Goal: Task Accomplishment & Management: Use online tool/utility

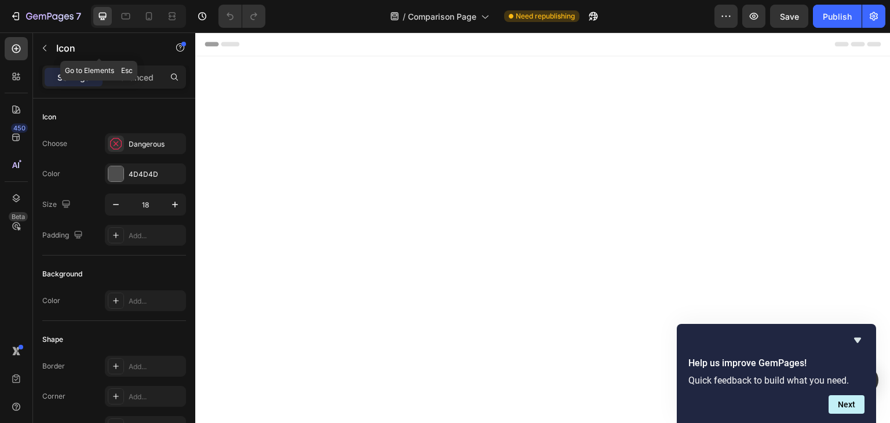
scroll to position [730, 0]
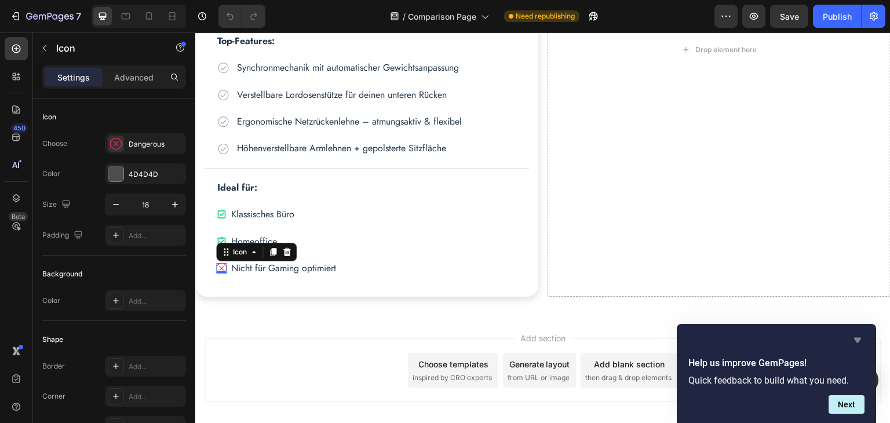
click at [858, 339] on icon "Hide survey" at bounding box center [857, 340] width 7 height 5
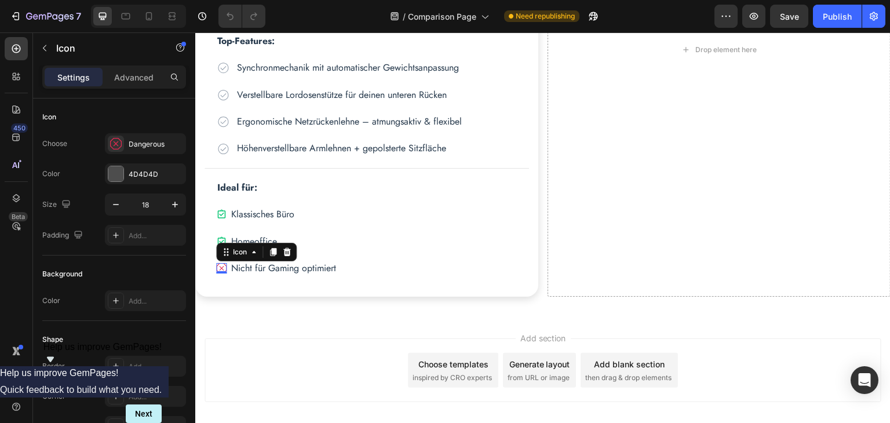
click at [857, 340] on div "Add section Choose templates inspired by CRO experts Generate layout from URL o…" at bounding box center [542, 370] width 677 height 64
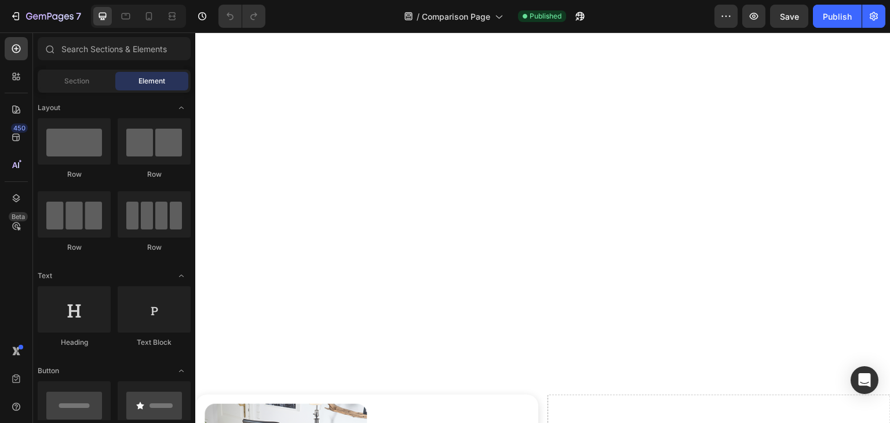
scroll to position [788, 0]
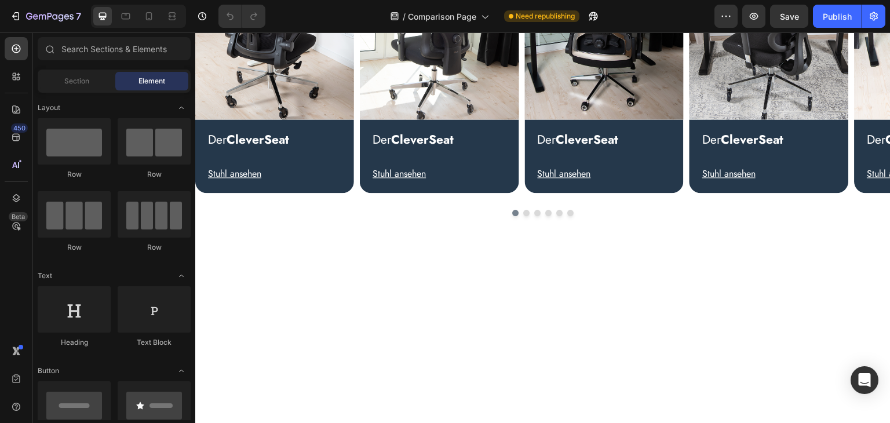
scroll to position [24, 0]
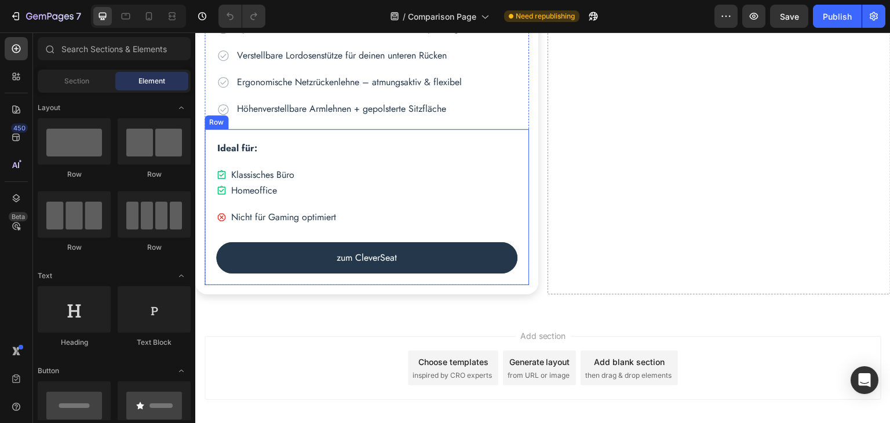
scroll to position [767, 0]
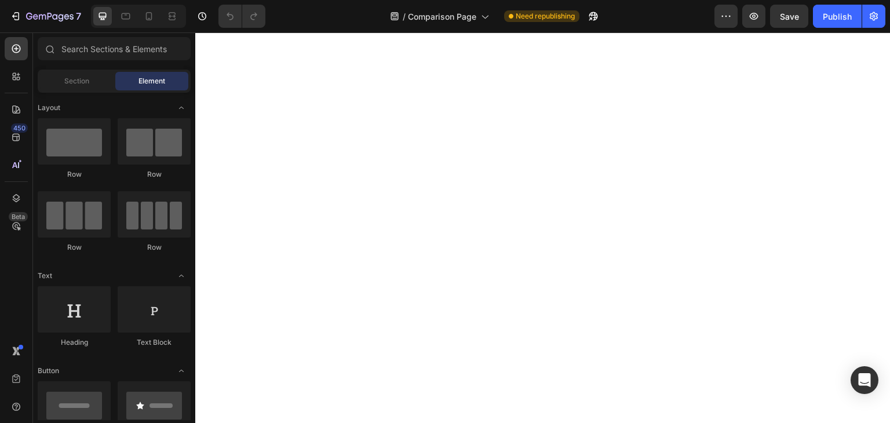
scroll to position [867, 0]
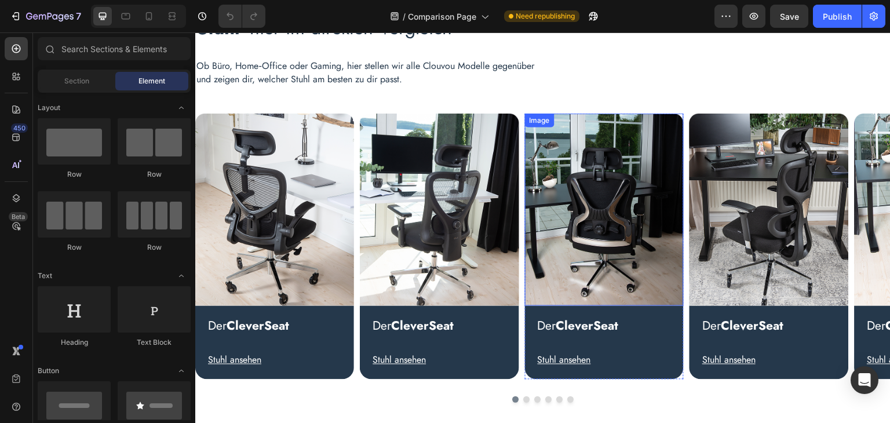
scroll to position [348, 0]
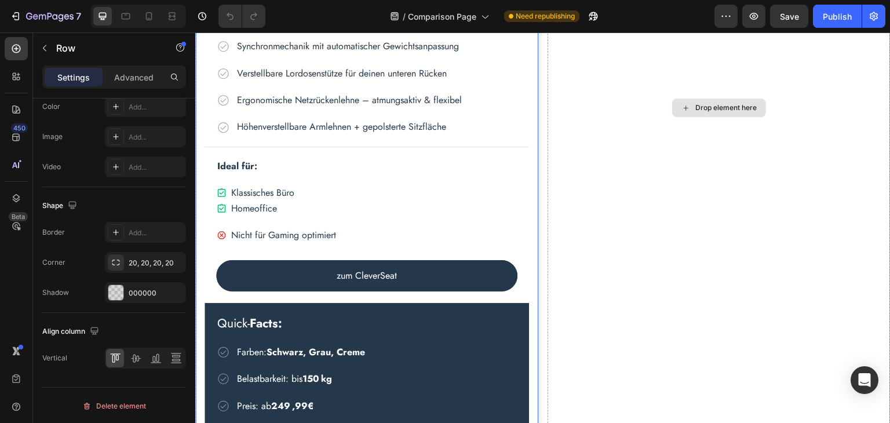
scroll to position [753, 0]
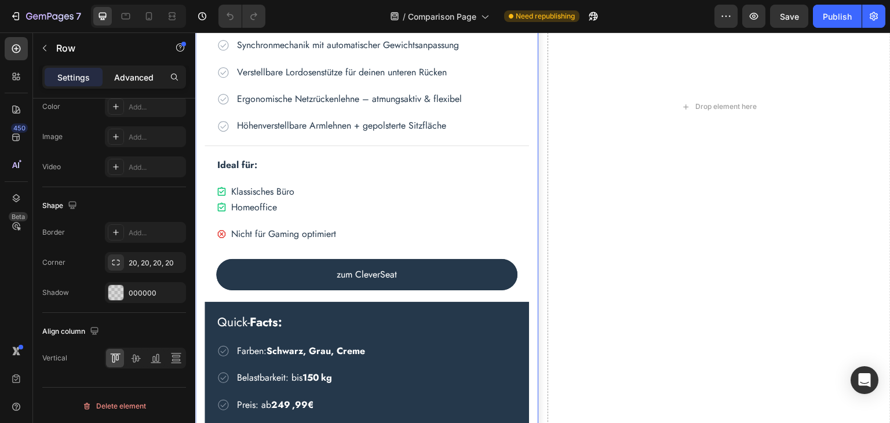
click at [129, 79] on p "Advanced" at bounding box center [133, 77] width 39 height 12
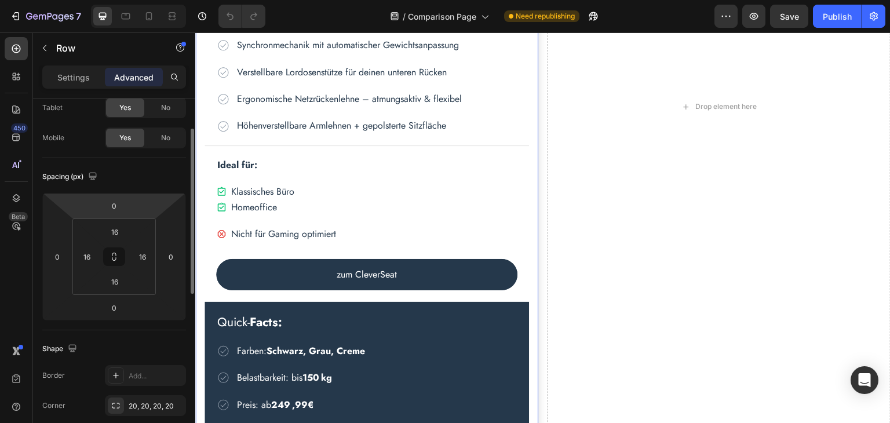
scroll to position [0, 0]
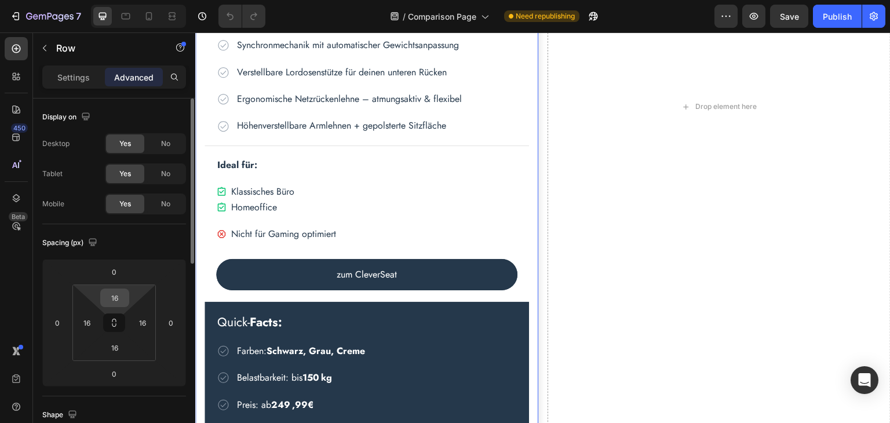
click at [119, 294] on input "16" at bounding box center [114, 297] width 23 height 17
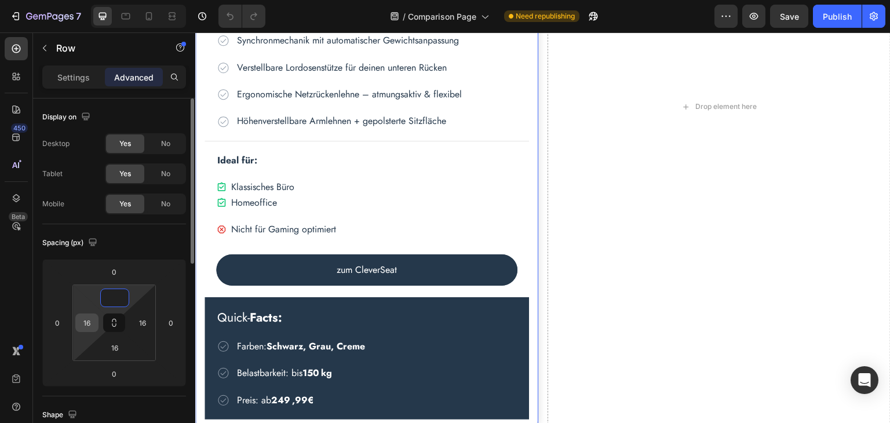
type input "0"
click at [93, 326] on input "16" at bounding box center [86, 322] width 17 height 17
type input "0"
click at [146, 320] on input "16" at bounding box center [142, 322] width 17 height 17
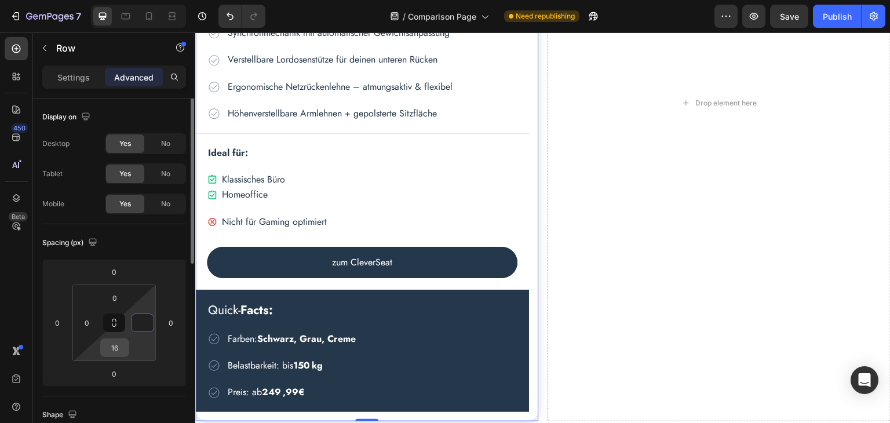
type input "0"
click at [116, 349] on input "16" at bounding box center [114, 347] width 23 height 17
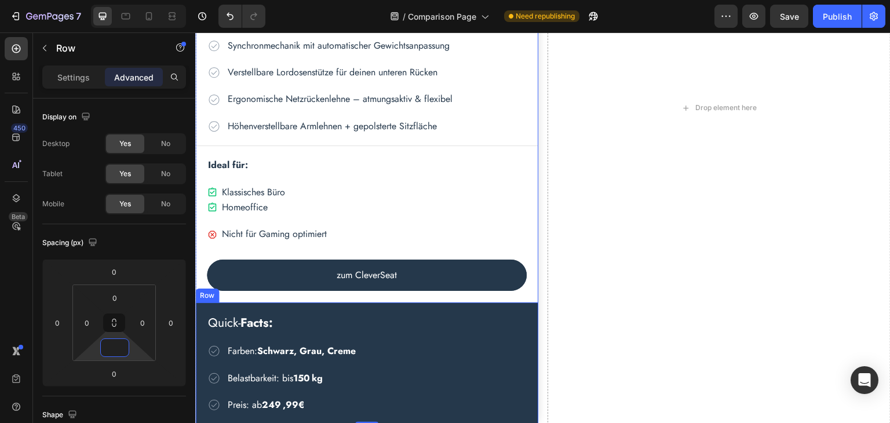
scroll to position [924, 0]
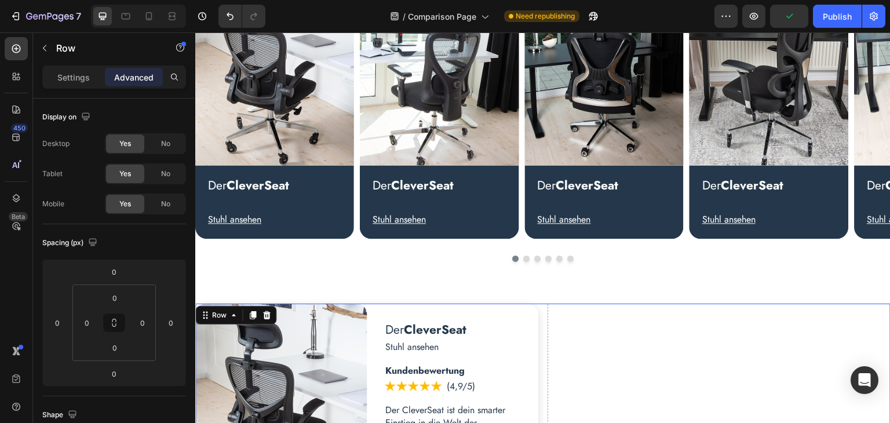
scroll to position [287, 0]
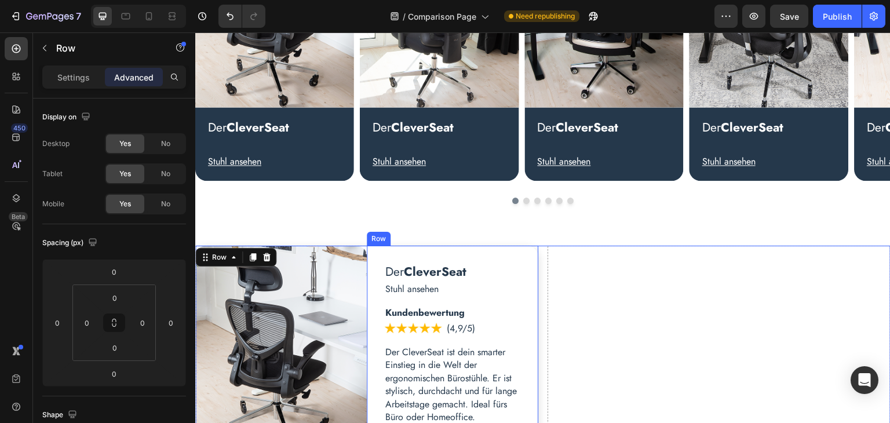
click at [532, 248] on div "Der CleverSeat Heading Stuhl ansehen Text Block Kundenbewertung Text Block Imag…" at bounding box center [452, 349] width 171 height 207
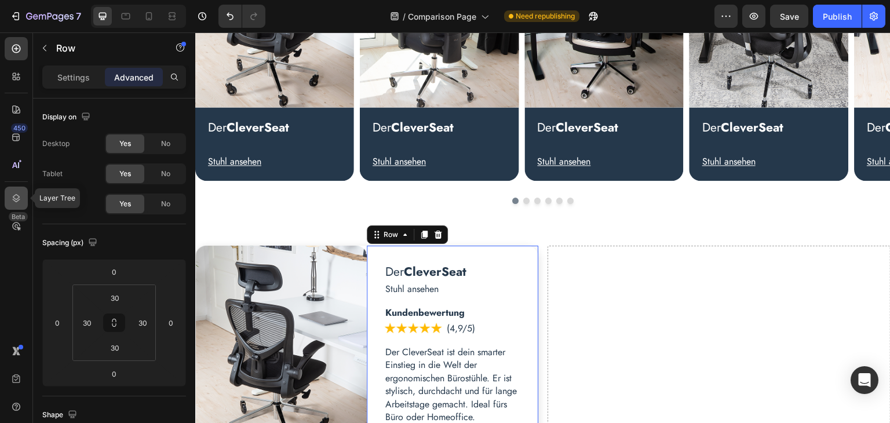
click at [16, 195] on icon at bounding box center [17, 198] width 8 height 8
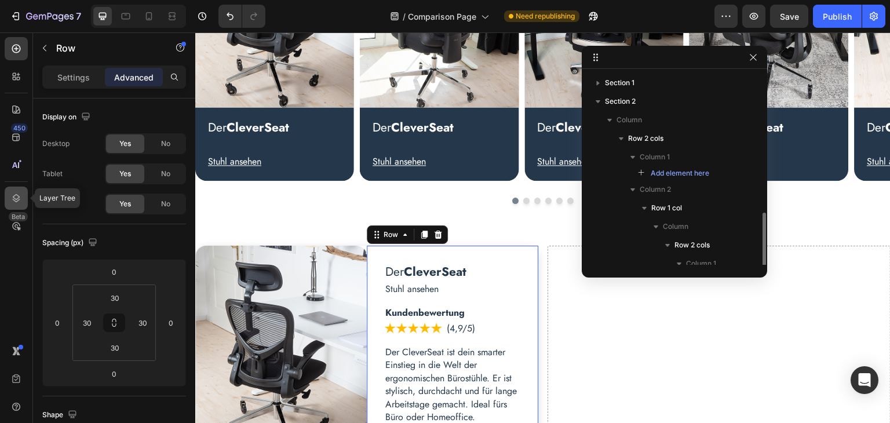
scroll to position [82, 0]
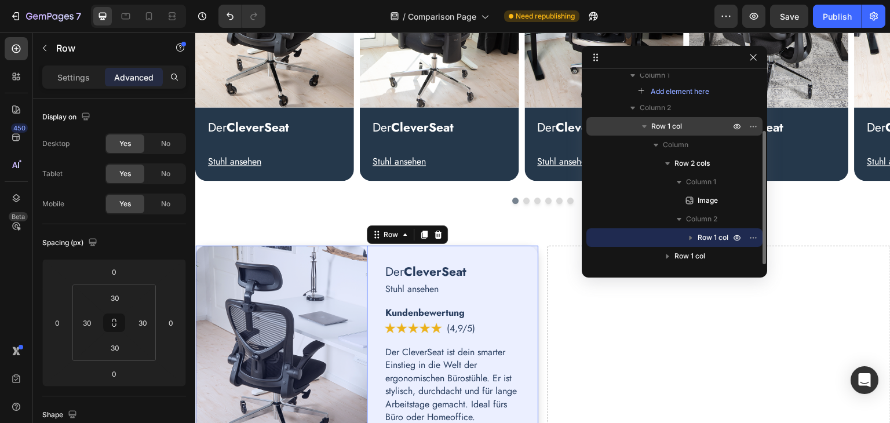
click at [643, 128] on icon "button" at bounding box center [644, 126] width 12 height 12
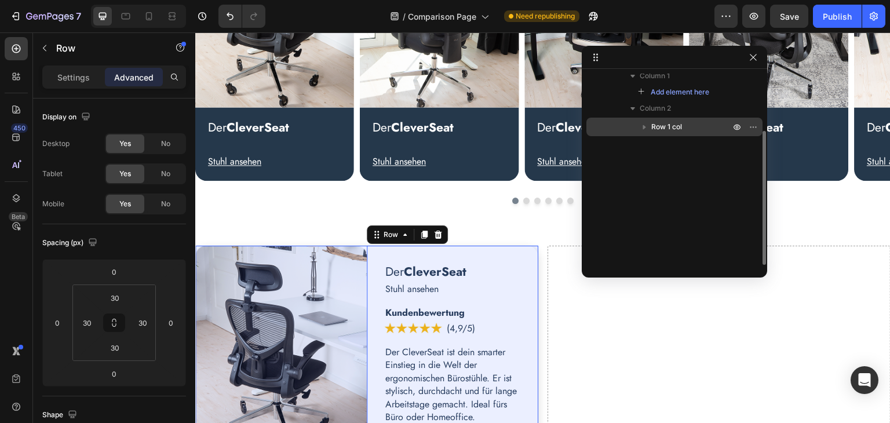
scroll to position [81, 0]
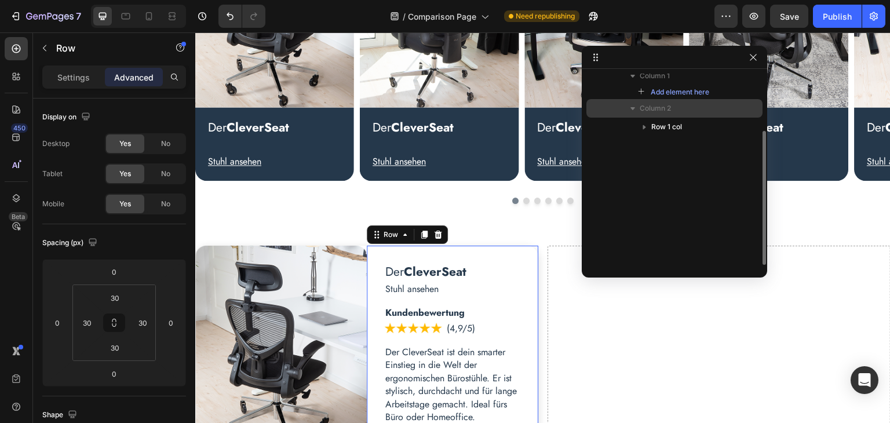
click at [637, 107] on icon "button" at bounding box center [633, 109] width 12 height 12
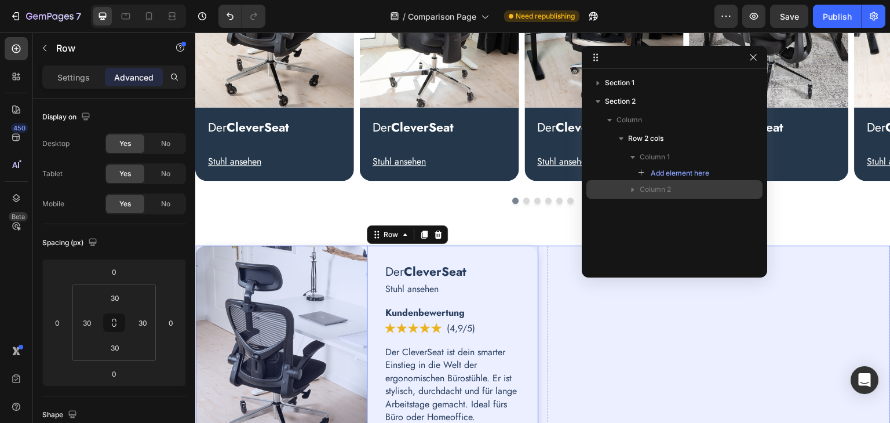
scroll to position [0, 0]
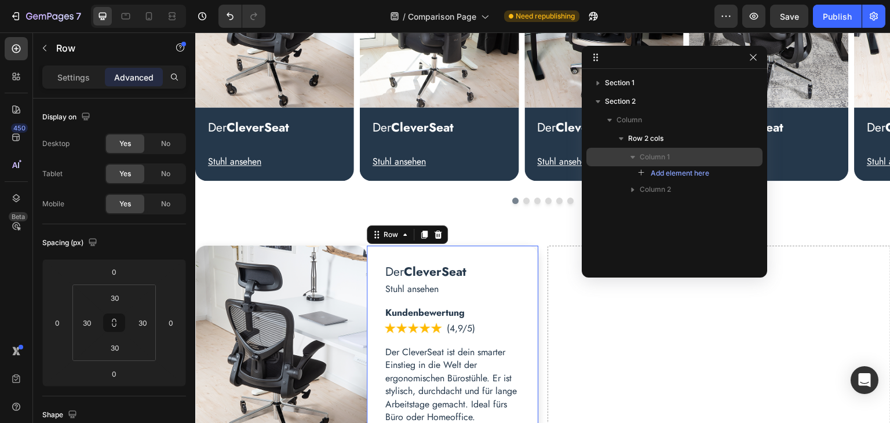
click at [642, 152] on span "Column 1" at bounding box center [654, 157] width 30 height 12
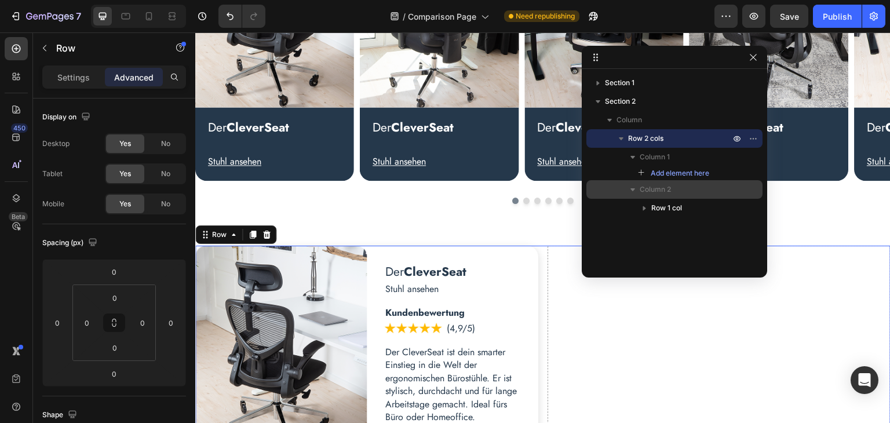
click at [653, 188] on span "Column 2" at bounding box center [654, 190] width 31 height 12
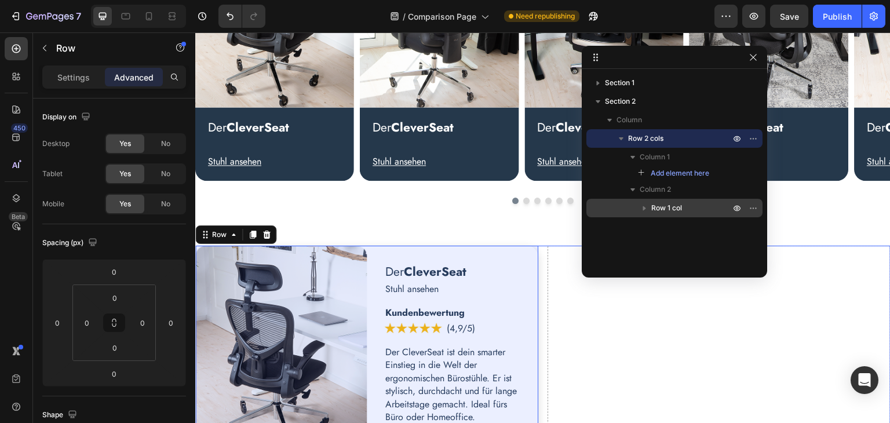
click at [659, 203] on span "Row 1 col" at bounding box center [666, 208] width 31 height 12
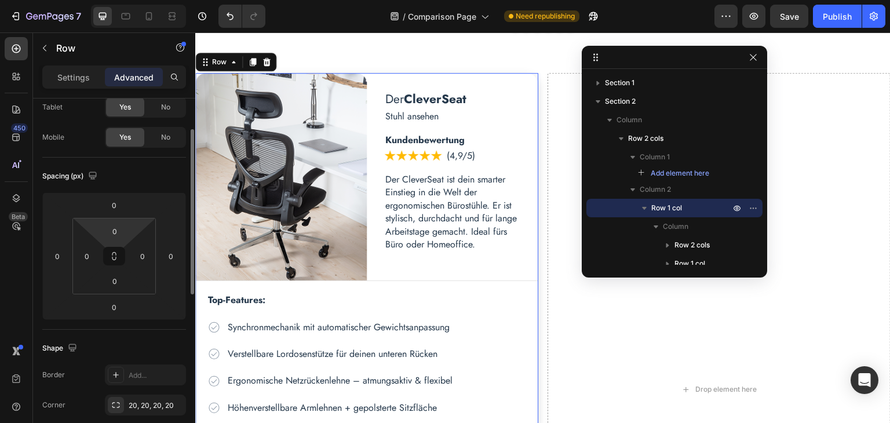
scroll to position [125, 0]
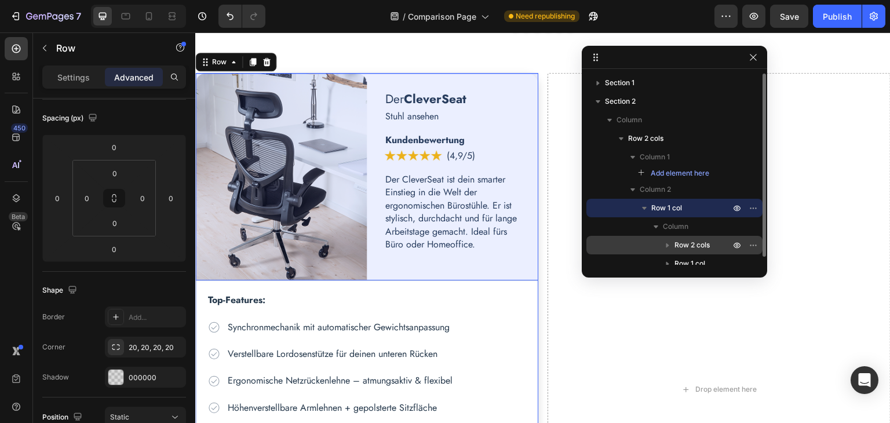
click at [690, 240] on span "Row 2 cols" at bounding box center [691, 245] width 35 height 12
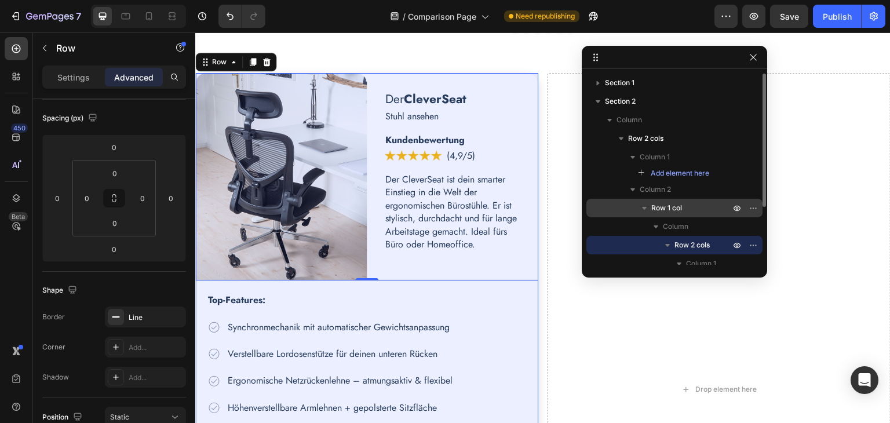
click at [658, 206] on span "Row 1 col" at bounding box center [666, 208] width 31 height 12
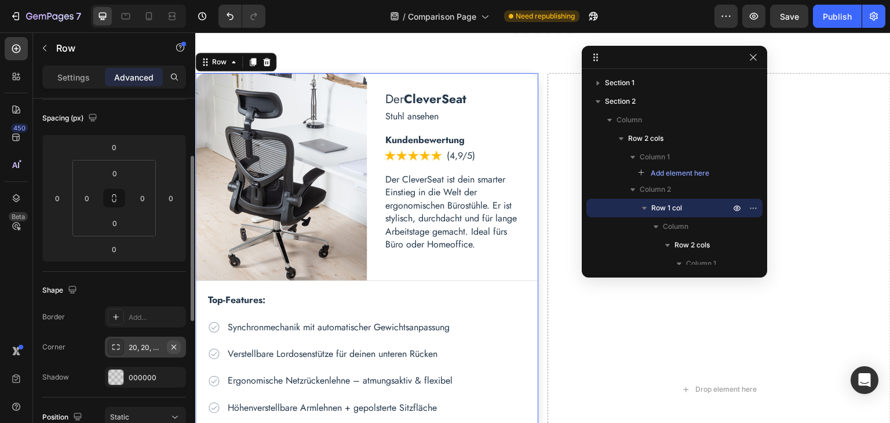
click at [177, 345] on icon "button" at bounding box center [173, 346] width 9 height 9
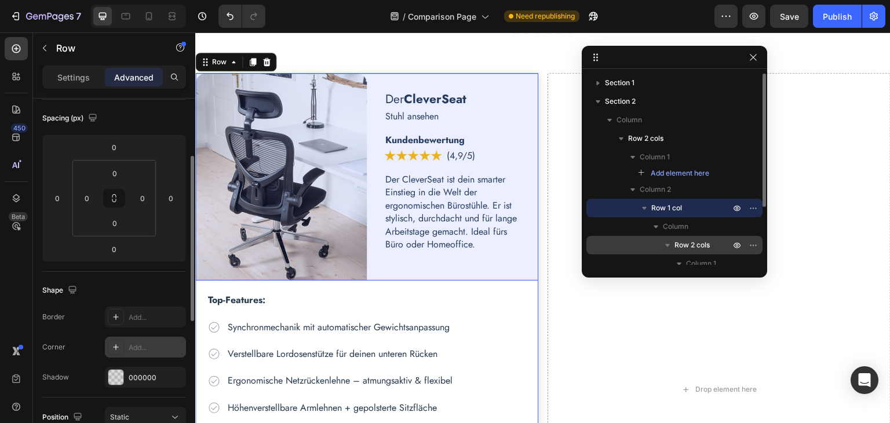
click at [667, 245] on icon "button" at bounding box center [667, 245] width 5 height 3
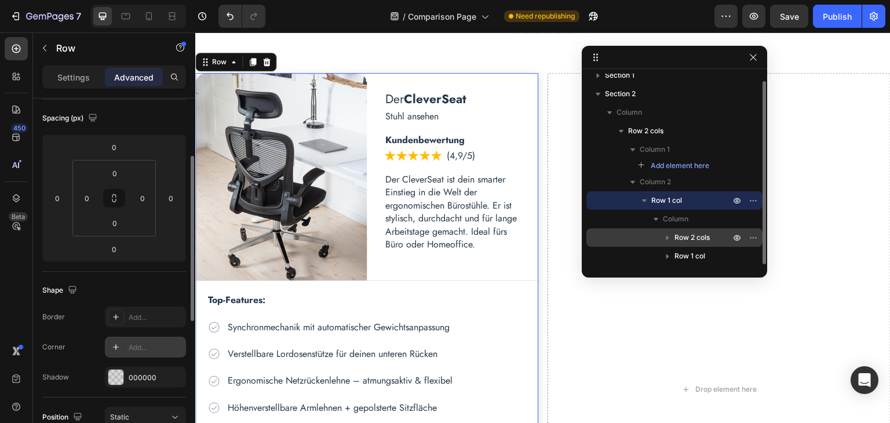
click at [660, 200] on span "Row 1 col" at bounding box center [666, 201] width 31 height 12
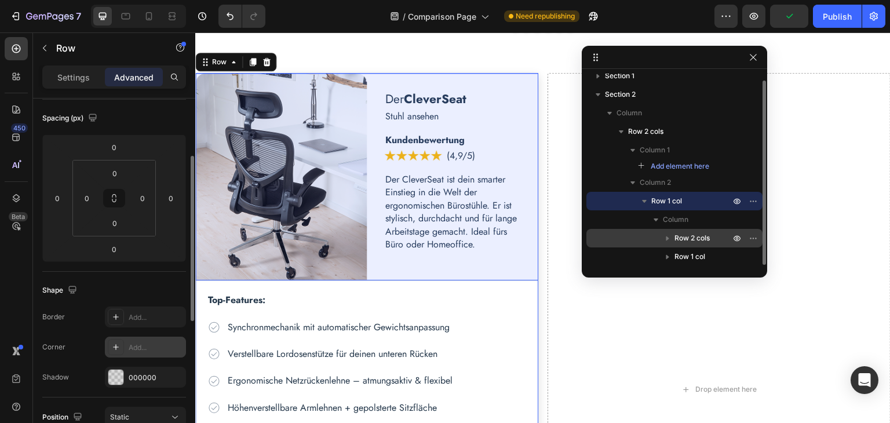
click at [686, 235] on span "Row 2 cols" at bounding box center [691, 238] width 35 height 12
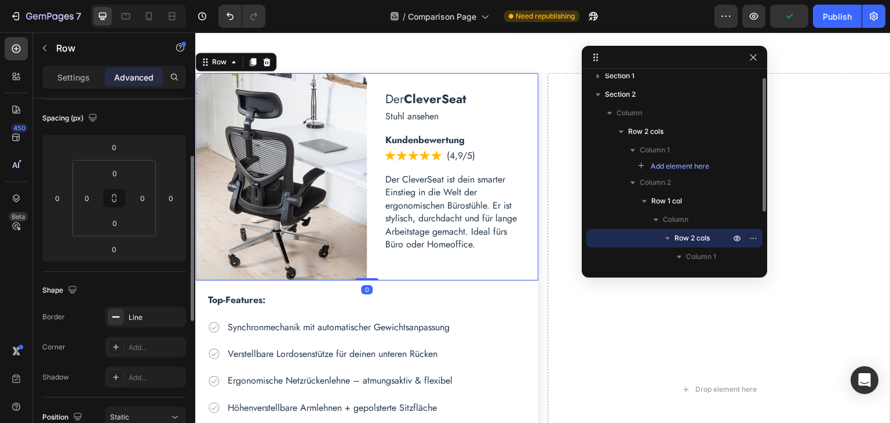
click at [686, 235] on span "Row 2 cols" at bounding box center [691, 238] width 35 height 12
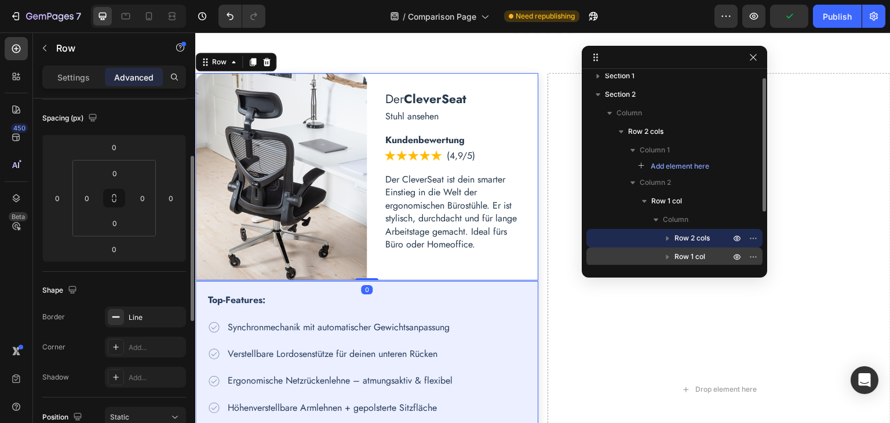
click at [685, 253] on span "Row 1 col" at bounding box center [689, 257] width 31 height 12
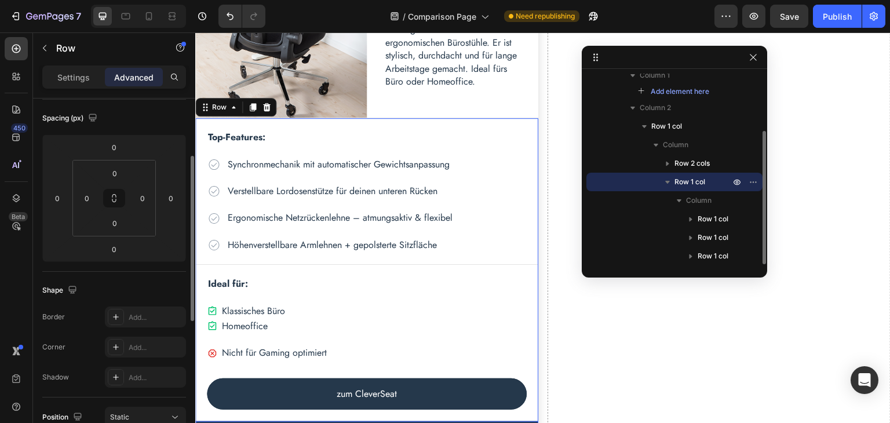
scroll to position [665, 0]
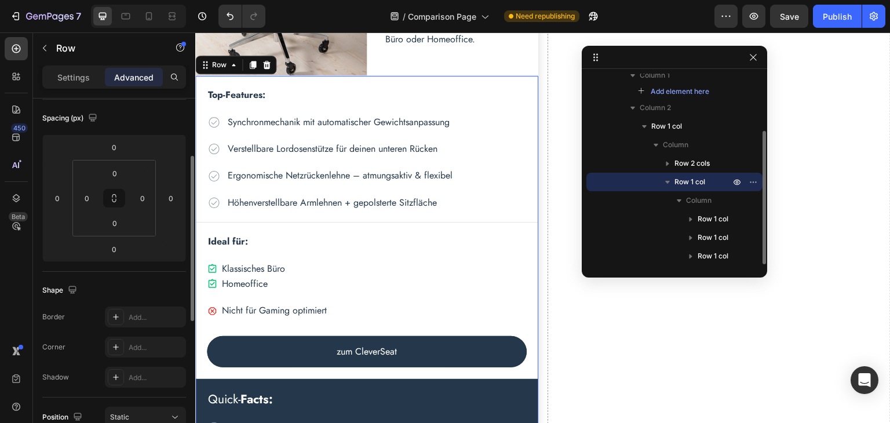
click at [665, 176] on icon "button" at bounding box center [667, 182] width 12 height 12
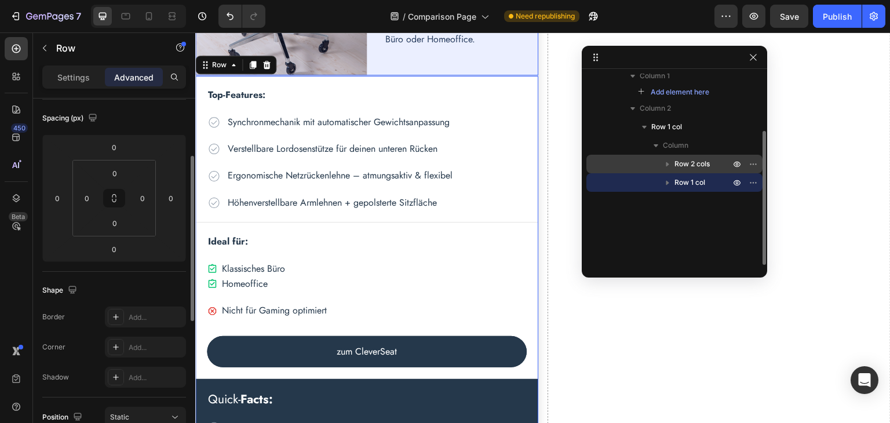
click at [691, 163] on span "Row 2 cols" at bounding box center [691, 164] width 35 height 12
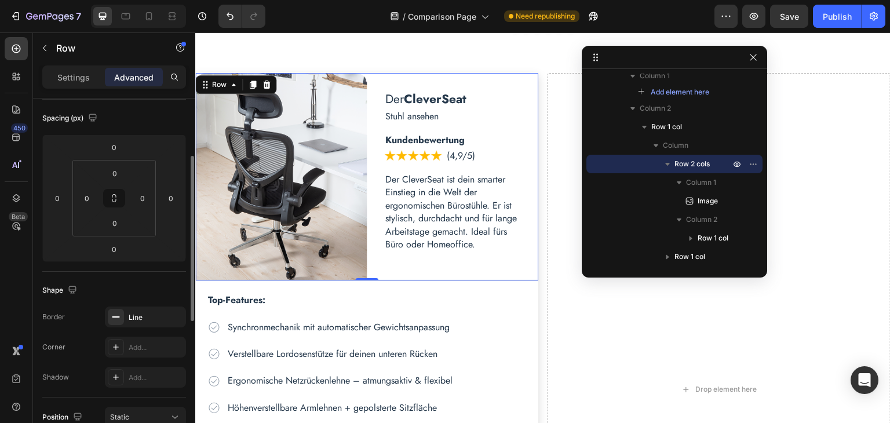
scroll to position [182, 0]
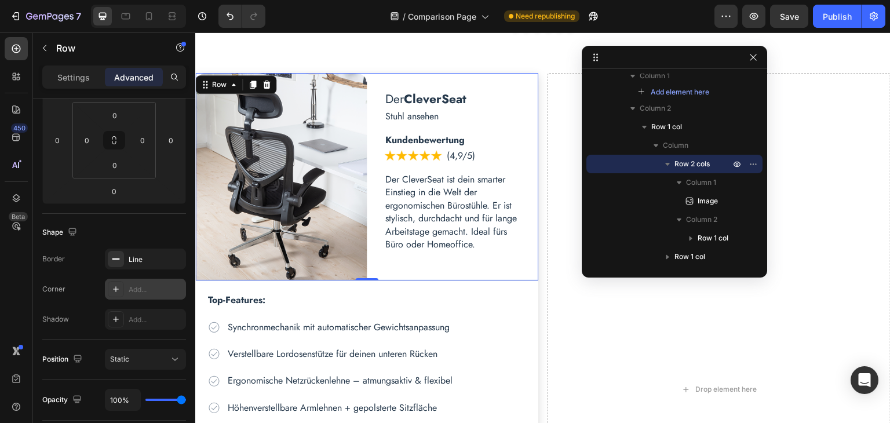
click at [148, 287] on div "Add..." at bounding box center [156, 289] width 54 height 10
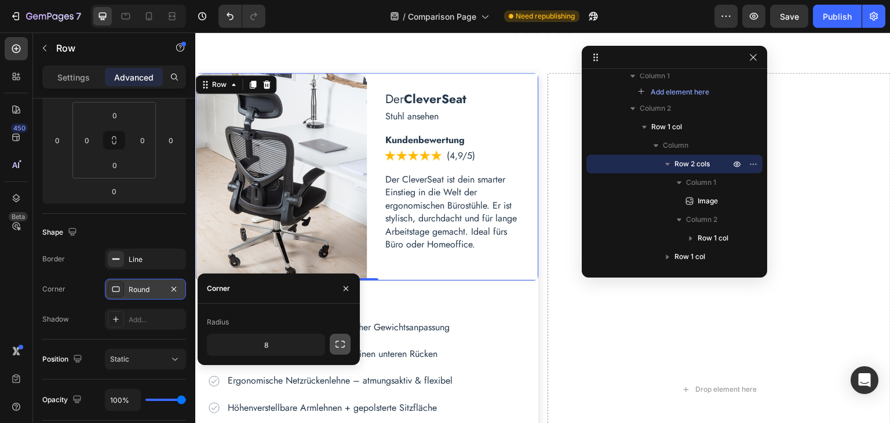
click at [341, 343] on icon "button" at bounding box center [340, 344] width 12 height 12
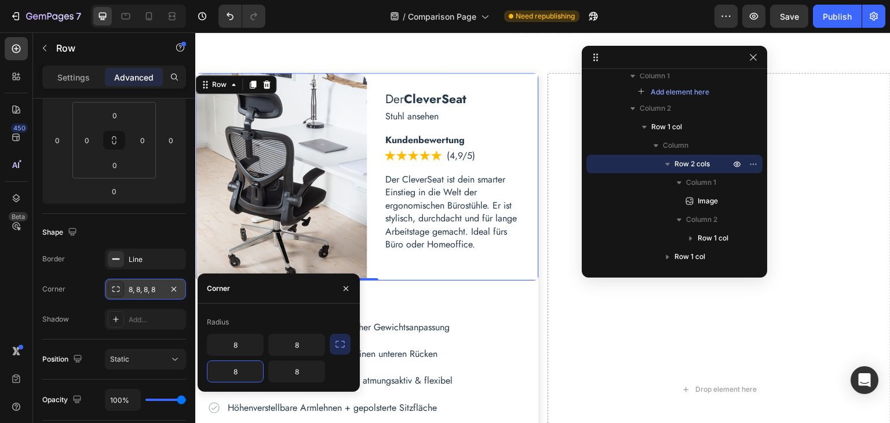
click at [241, 371] on input "8" at bounding box center [235, 371] width 56 height 21
click at [310, 371] on input "8" at bounding box center [297, 371] width 56 height 21
click at [239, 343] on input "8" at bounding box center [235, 344] width 56 height 21
type input "20"
click at [304, 340] on input "8" at bounding box center [297, 344] width 56 height 21
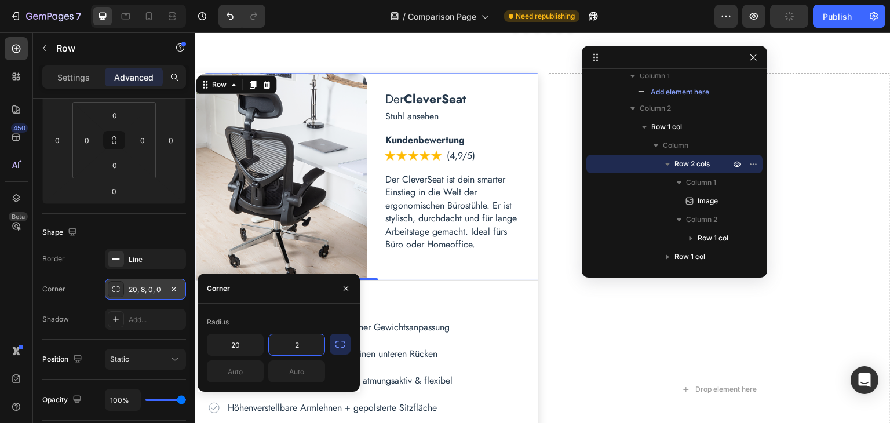
type input "20"
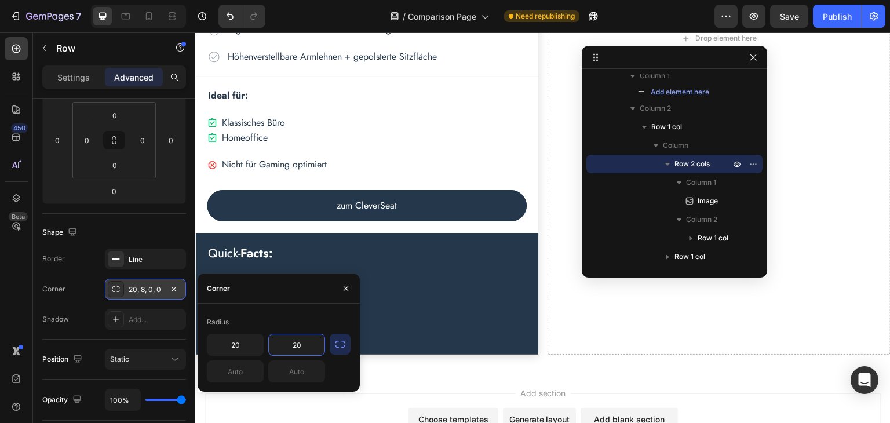
scroll to position [924, 0]
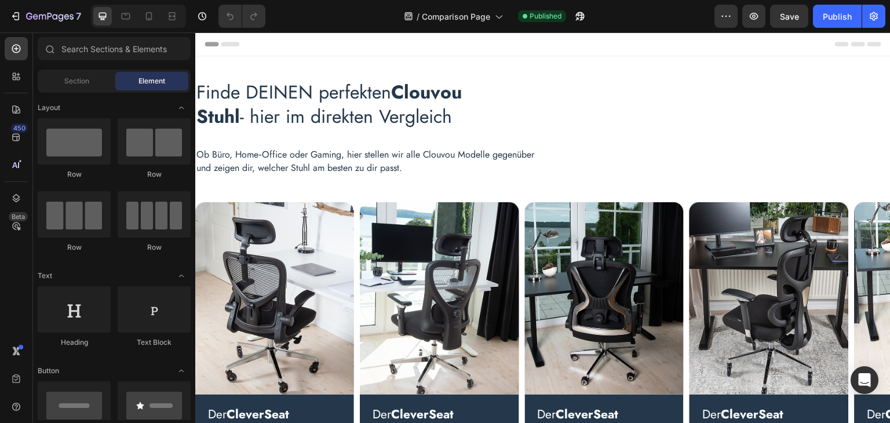
scroll to position [463, 0]
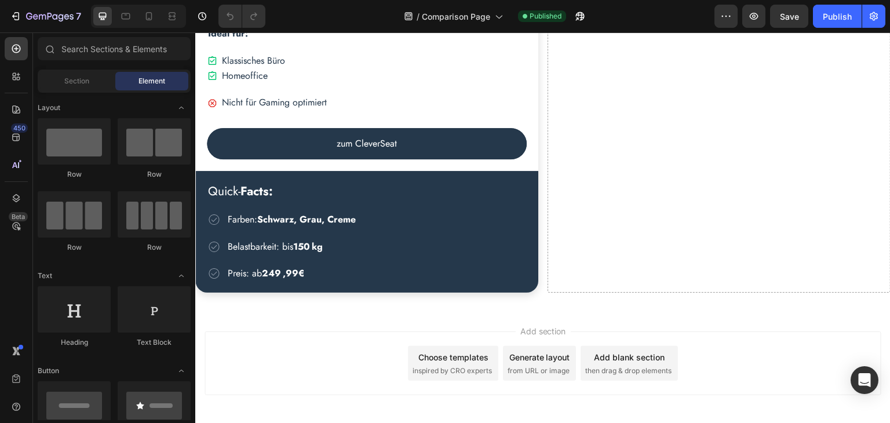
scroll to position [924, 0]
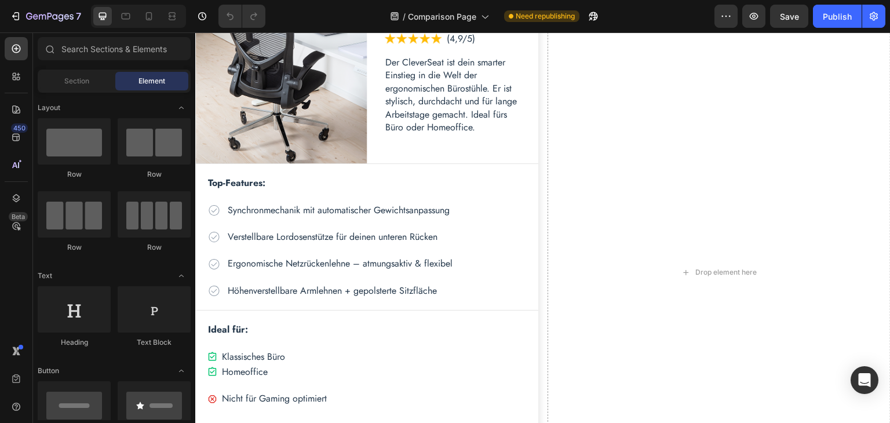
scroll to position [867, 0]
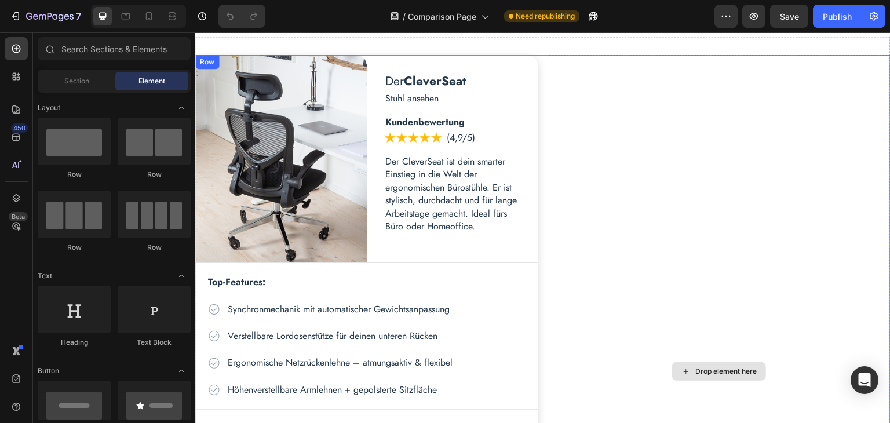
scroll to position [463, 0]
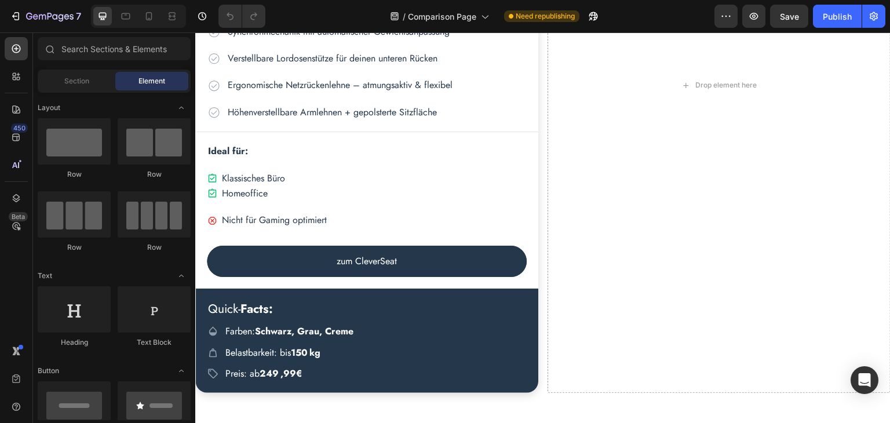
scroll to position [811, 0]
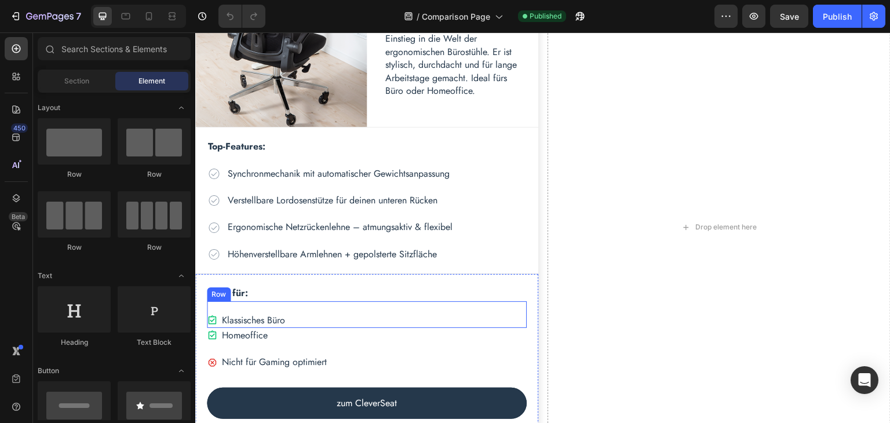
scroll to position [501, 0]
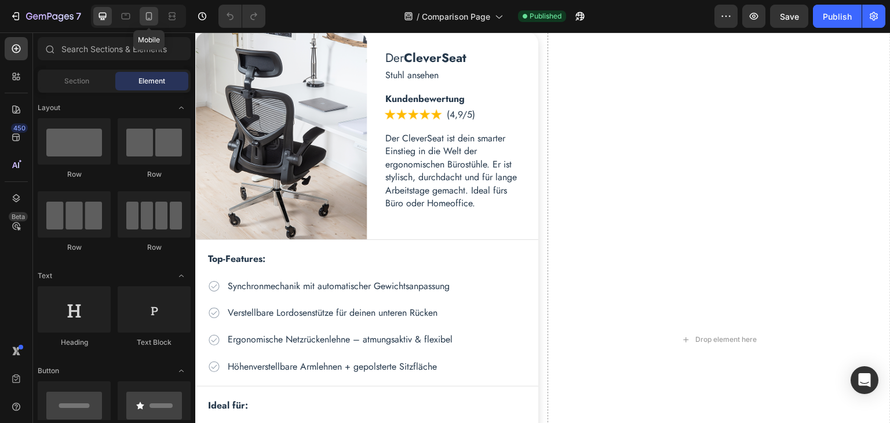
click at [148, 18] on icon at bounding box center [149, 18] width 3 height 1
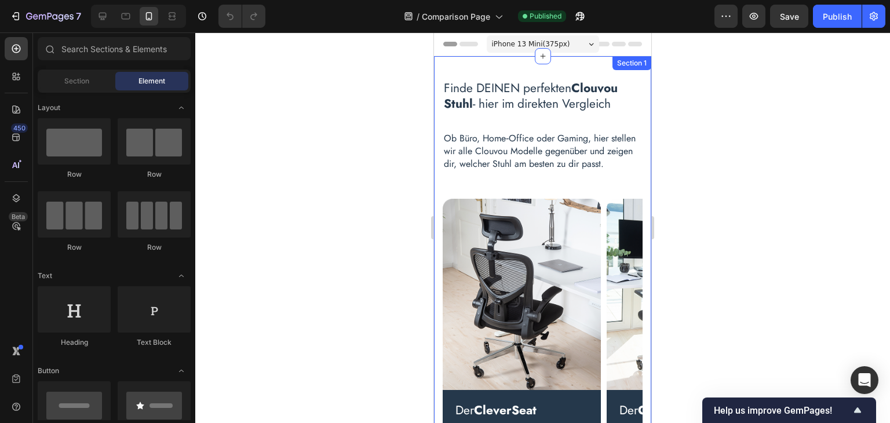
scroll to position [463, 0]
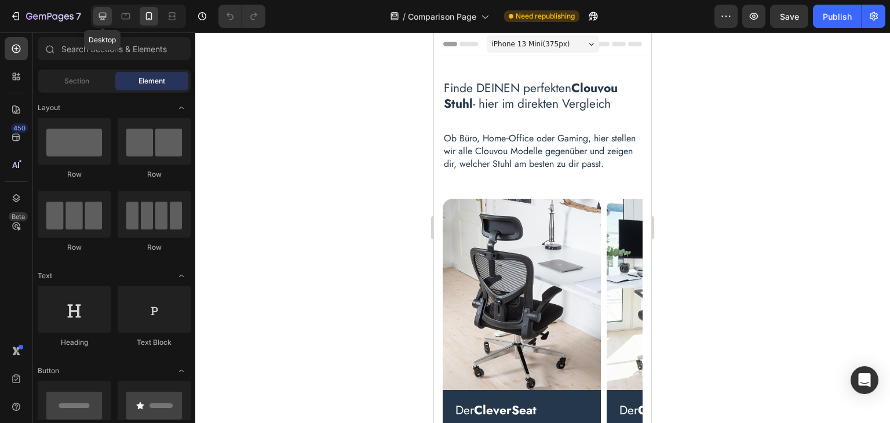
click at [102, 19] on icon at bounding box center [103, 16] width 12 height 12
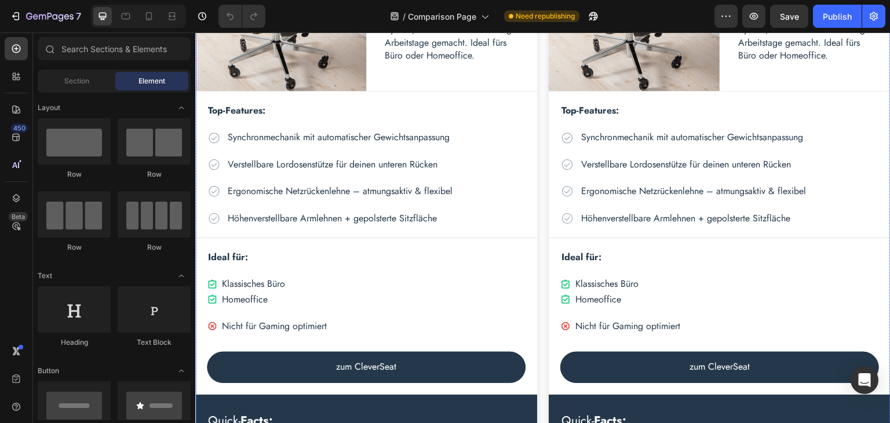
scroll to position [628, 0]
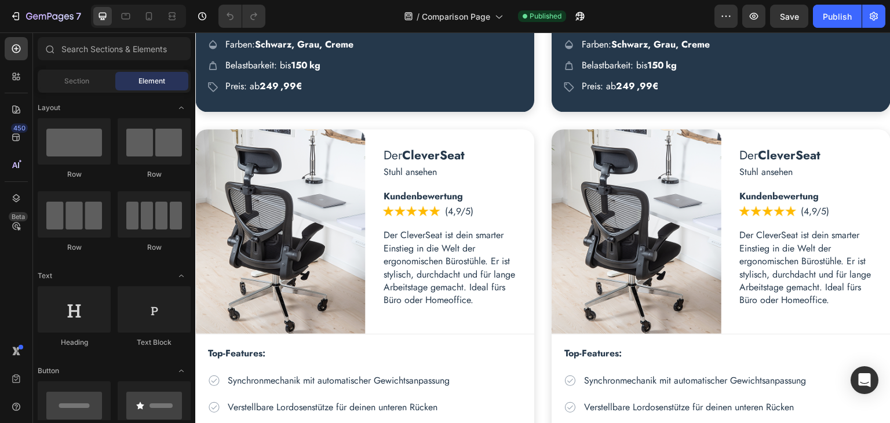
scroll to position [1738, 0]
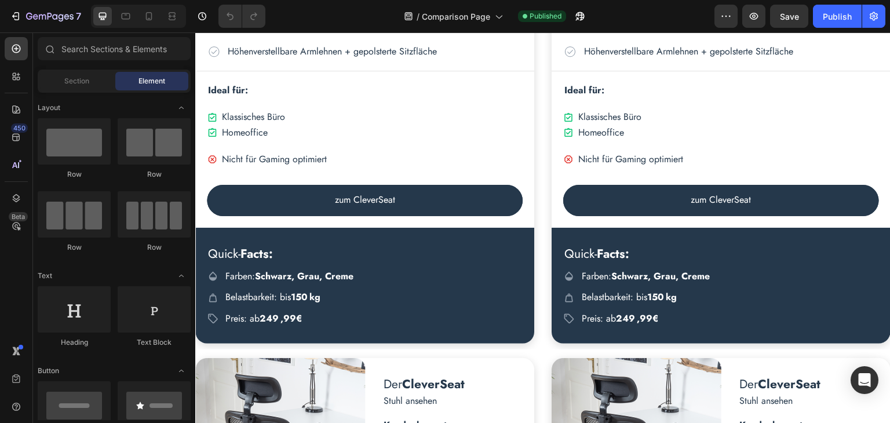
scroll to position [798, 0]
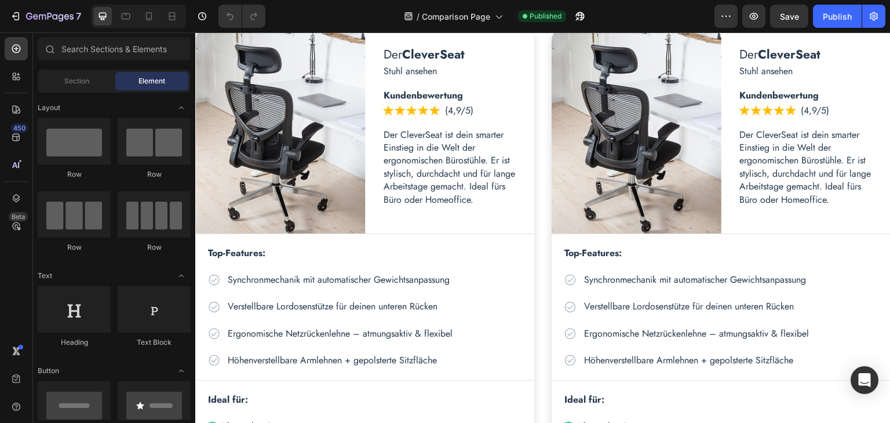
scroll to position [1146, 0]
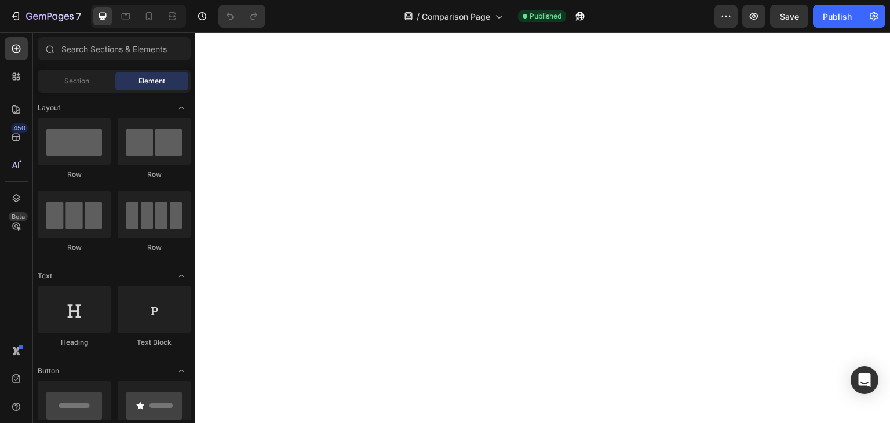
scroll to position [1158, 0]
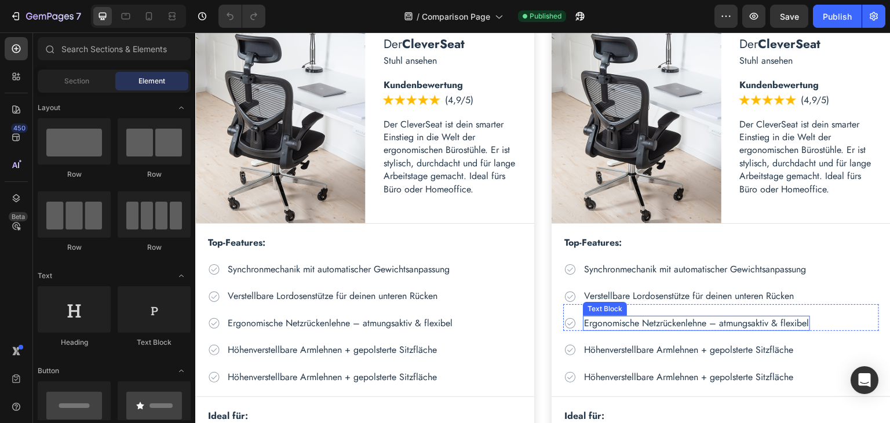
click at [593, 305] on div "Text Block" at bounding box center [604, 309] width 39 height 10
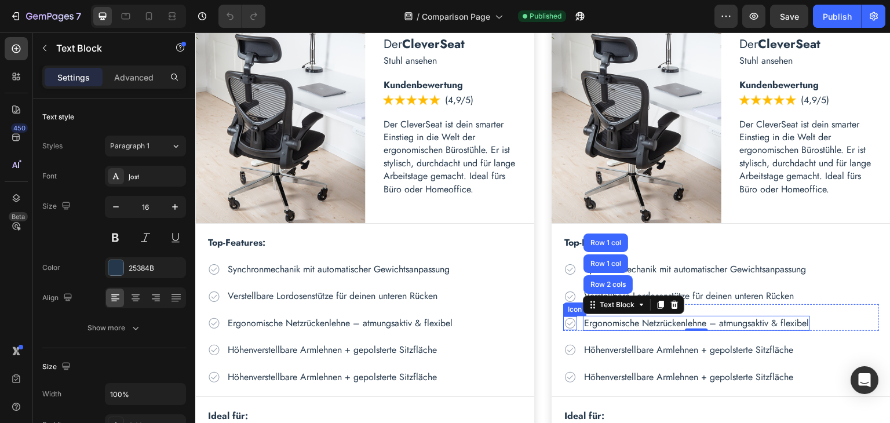
click at [567, 323] on icon at bounding box center [570, 323] width 14 height 14
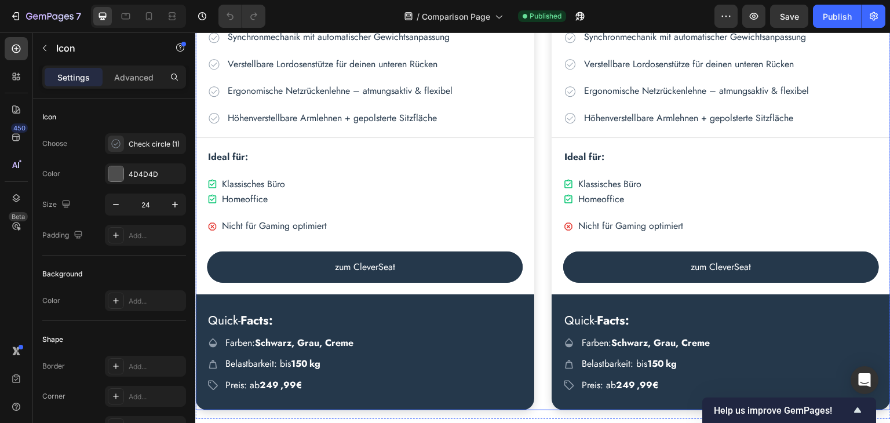
scroll to position [2045, 0]
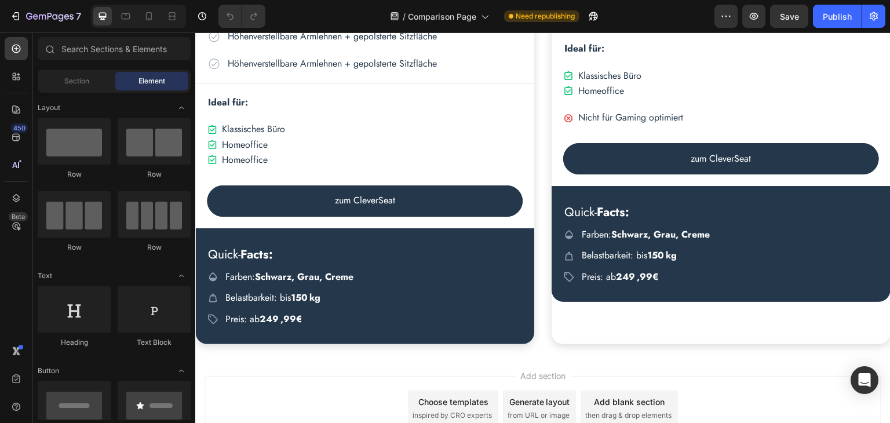
scroll to position [2087, 0]
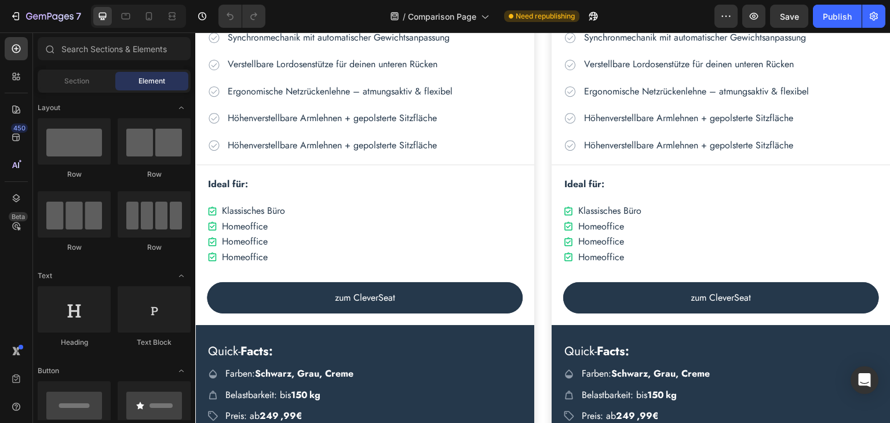
scroll to position [1969, 0]
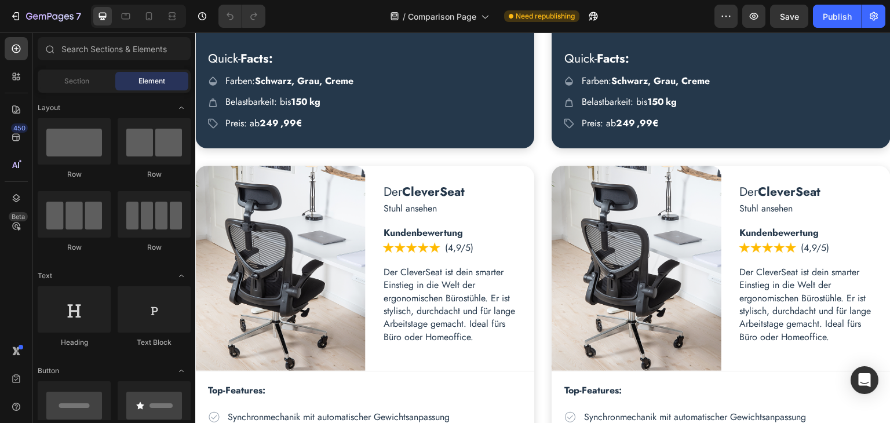
scroll to position [1043, 0]
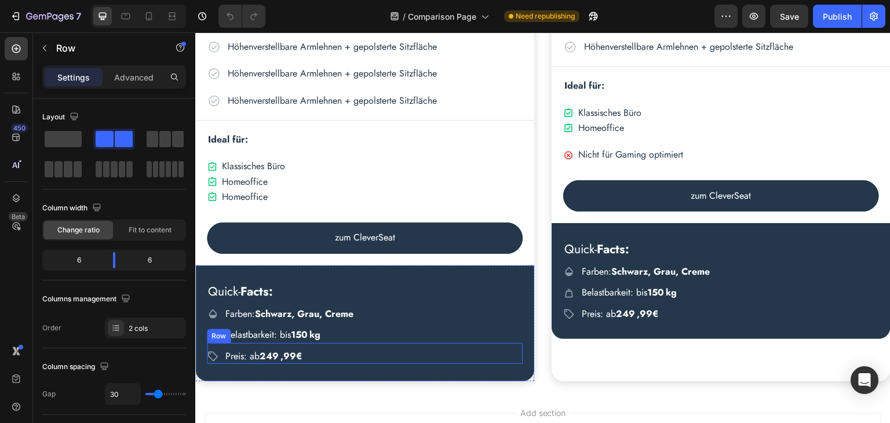
scroll to position [2203, 0]
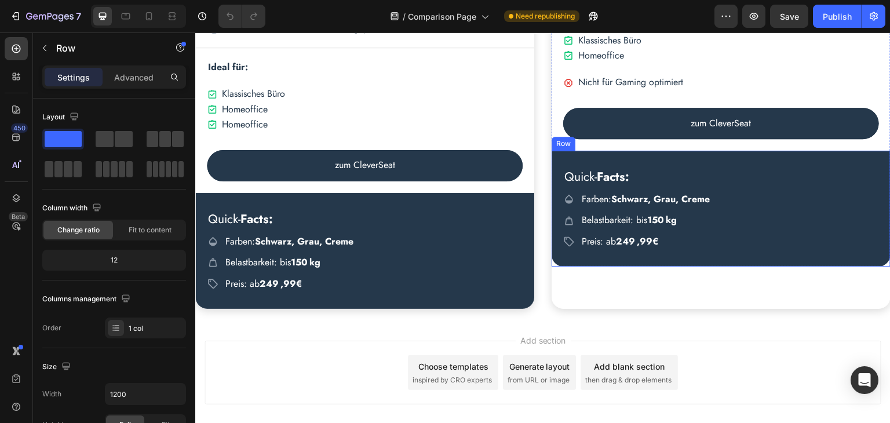
click at [608, 258] on div "Quick- Facts: Heading Icon Farben: Schwarz, Grau, Creme Text Block Row Icon Bel…" at bounding box center [720, 209] width 339 height 116
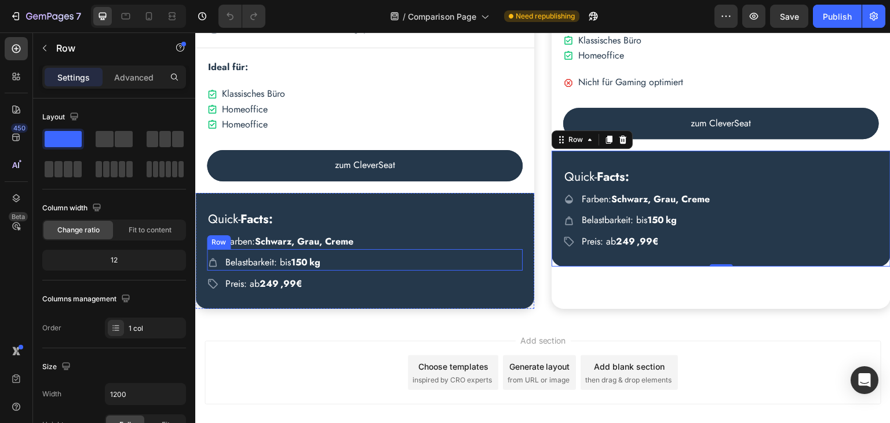
scroll to position [2261, 0]
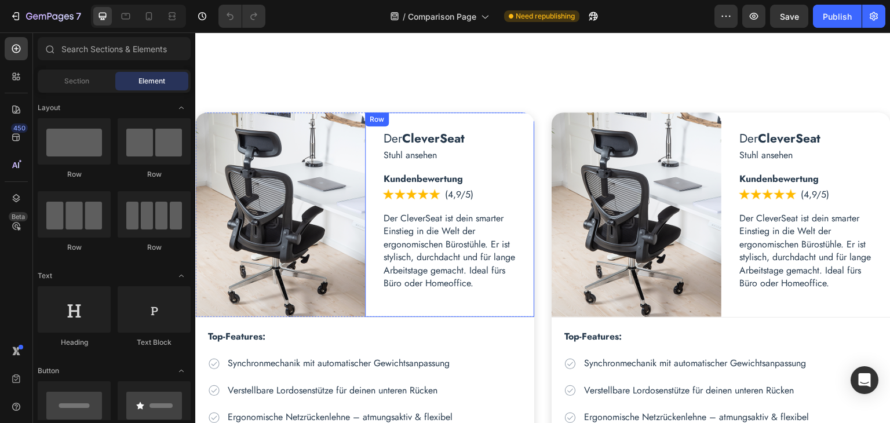
scroll to position [2081, 0]
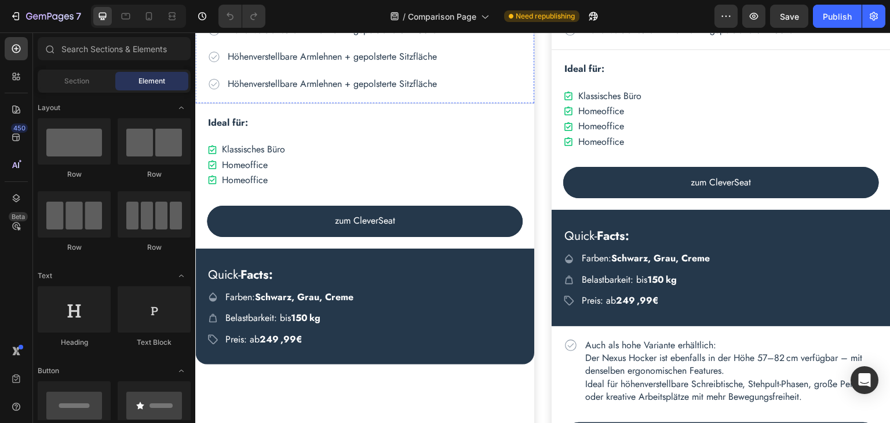
scroll to position [2188, 0]
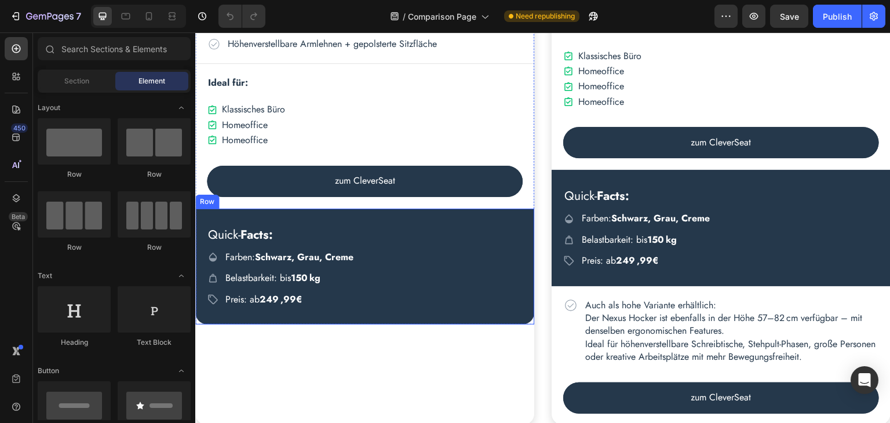
click at [521, 210] on div "Quick- Facts: Heading Icon Farben: Schwarz, Grau, Creme Text Block Row Icon Bel…" at bounding box center [364, 267] width 339 height 116
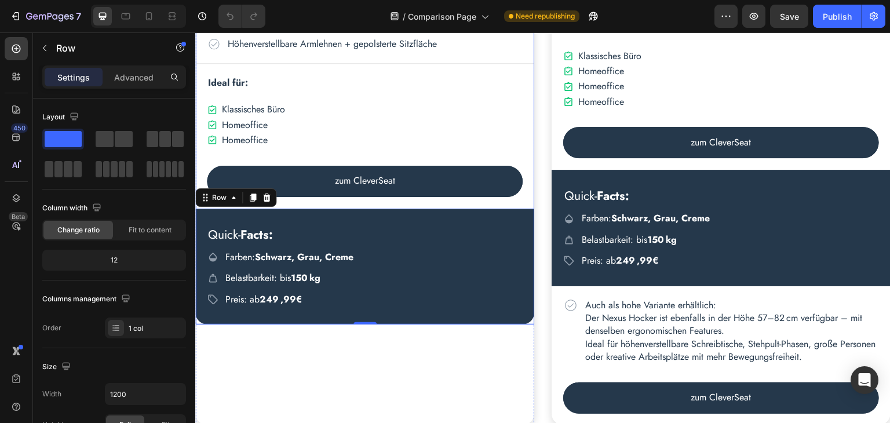
click at [196, 319] on div "Top-Features: Text Block Icon Synchronmechanik mit automatischer Gewichtsanpass…" at bounding box center [364, 93] width 339 height 461
click at [12, 196] on icon at bounding box center [16, 198] width 12 height 12
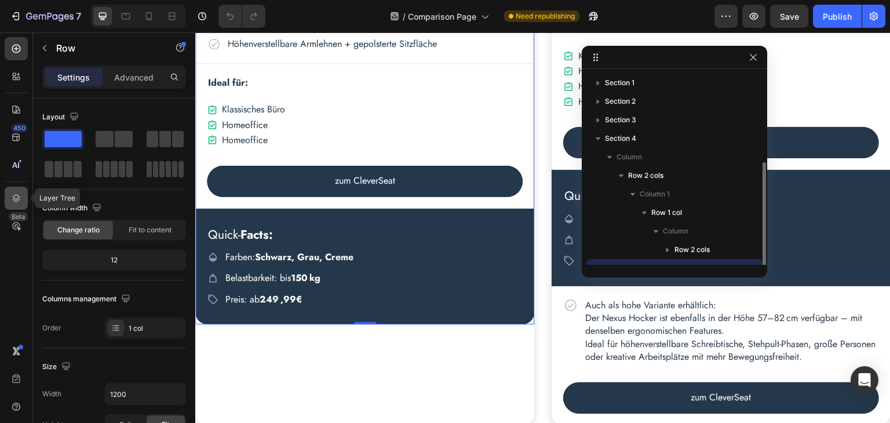
scroll to position [49, 0]
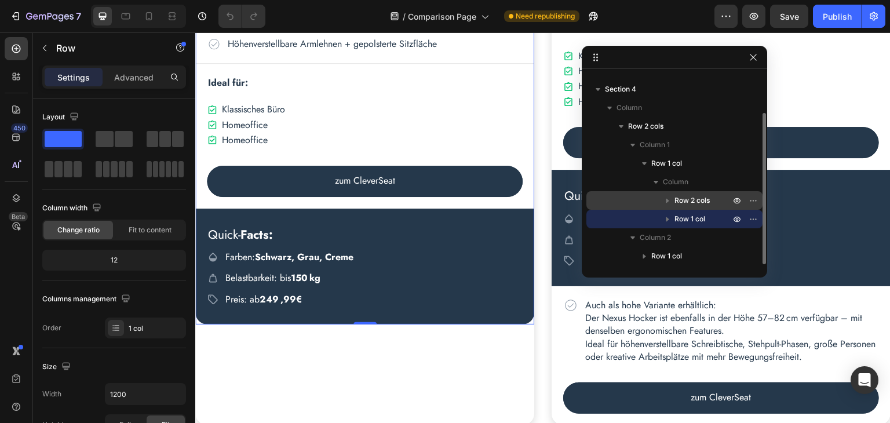
click at [675, 203] on span "Row 2 cols" at bounding box center [691, 201] width 35 height 12
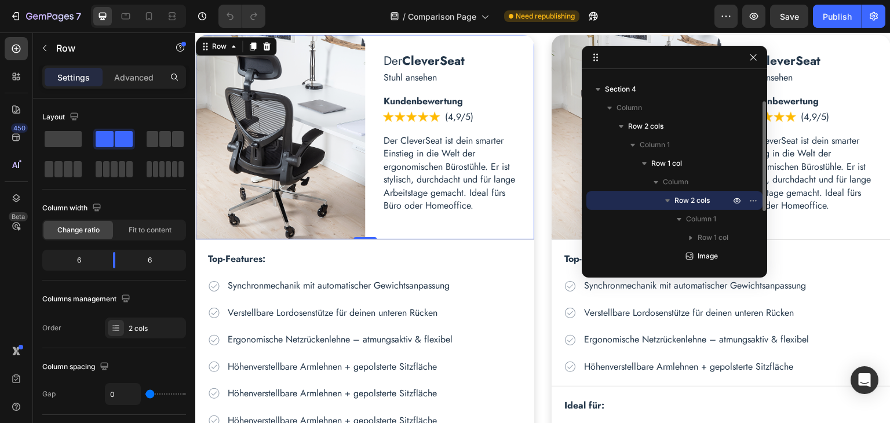
scroll to position [1772, 0]
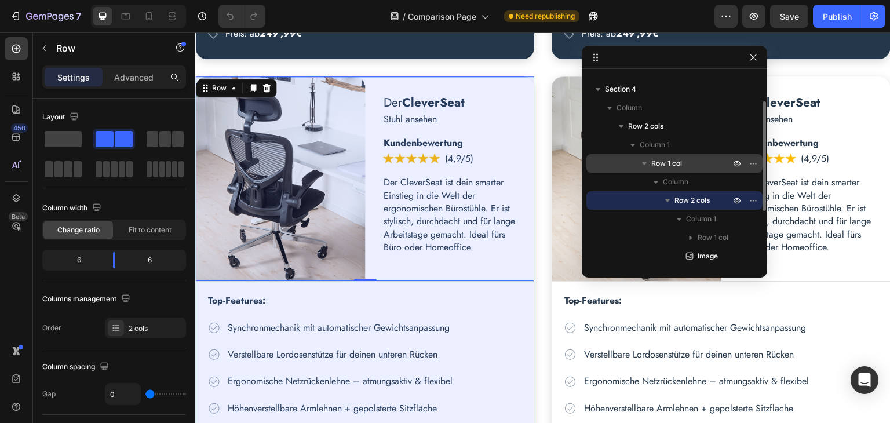
click at [642, 162] on icon "button" at bounding box center [644, 164] width 12 height 12
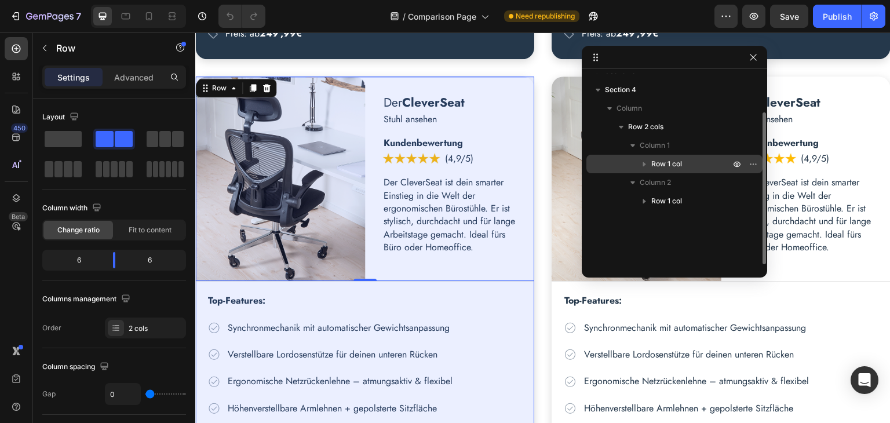
scroll to position [49, 0]
click at [660, 163] on span "Row 1 col" at bounding box center [666, 164] width 31 height 12
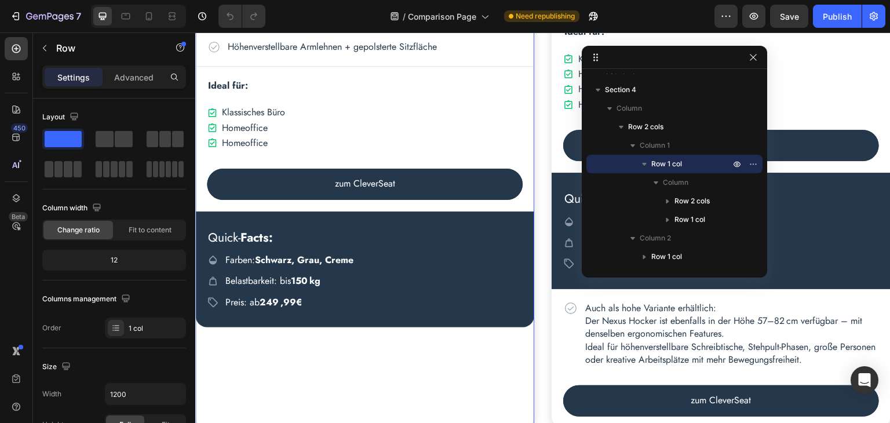
scroll to position [2188, 0]
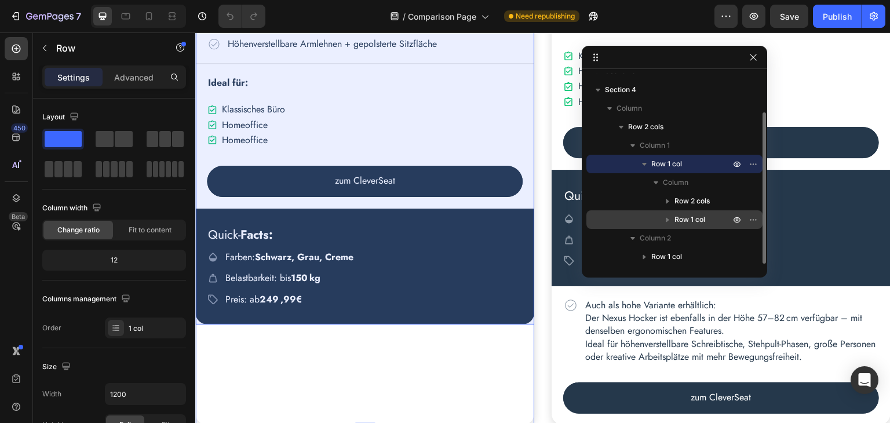
click at [683, 216] on span "Row 1 col" at bounding box center [689, 220] width 31 height 12
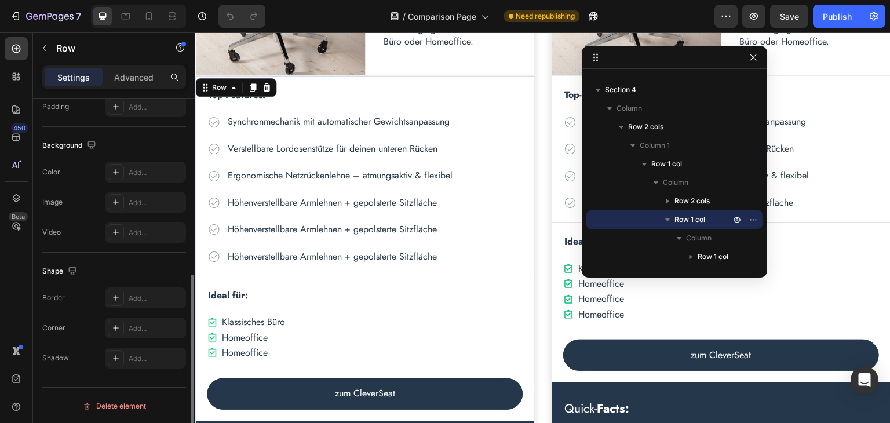
scroll to position [116, 0]
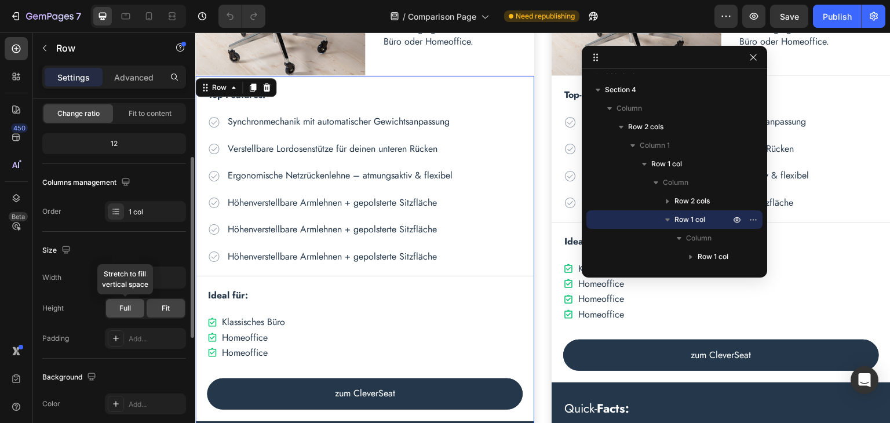
click at [119, 307] on span "Full" at bounding box center [125, 308] width 12 height 10
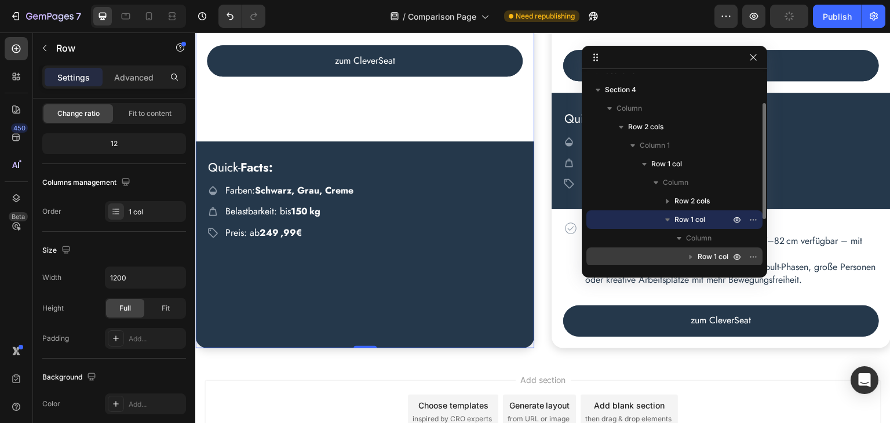
scroll to position [123, 0]
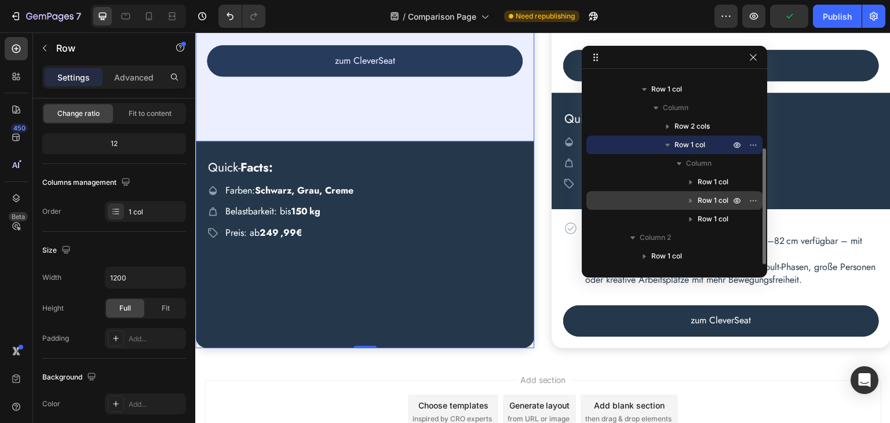
click at [710, 193] on div "Row 1 col" at bounding box center [674, 200] width 167 height 19
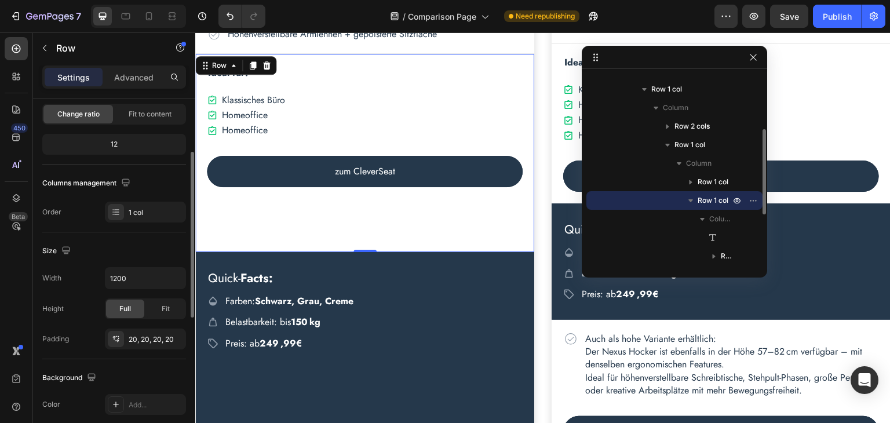
scroll to position [2133, 0]
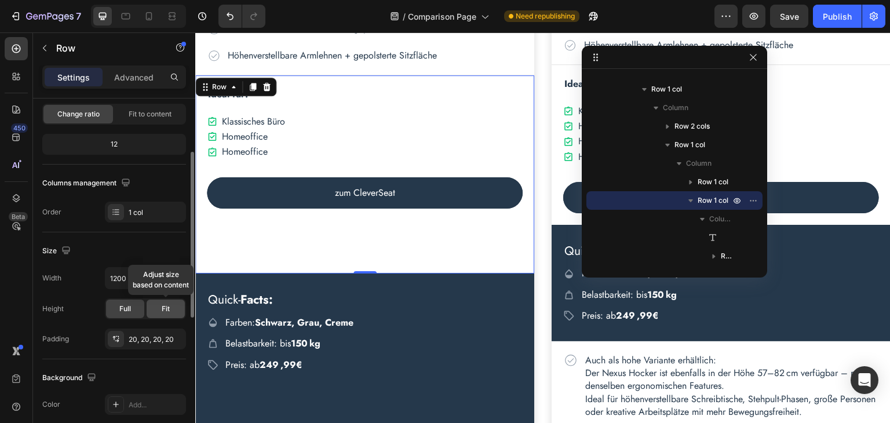
click at [154, 309] on div "Fit" at bounding box center [166, 308] width 38 height 19
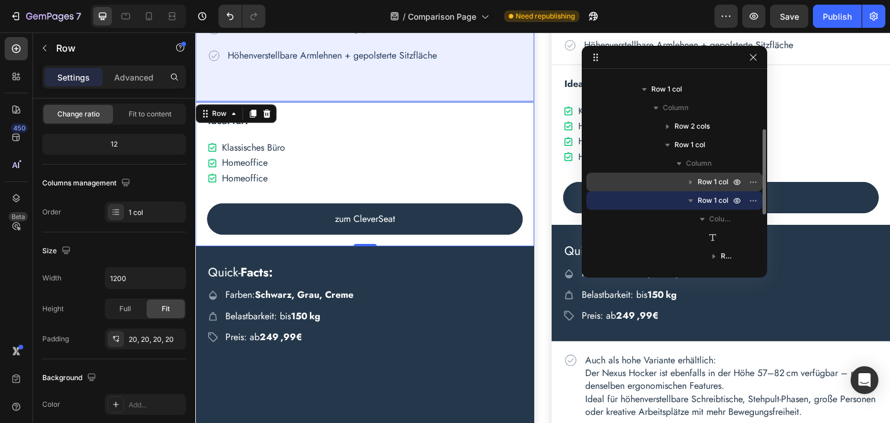
click at [697, 181] on span "Row 1 col" at bounding box center [712, 182] width 31 height 12
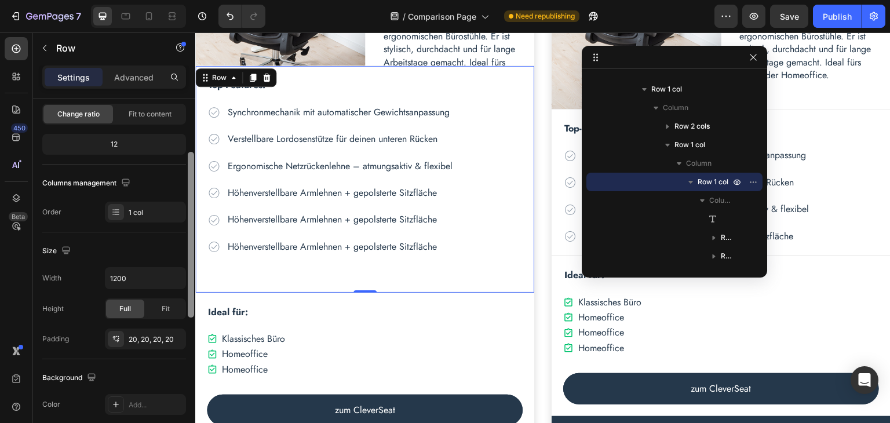
scroll to position [1932, 0]
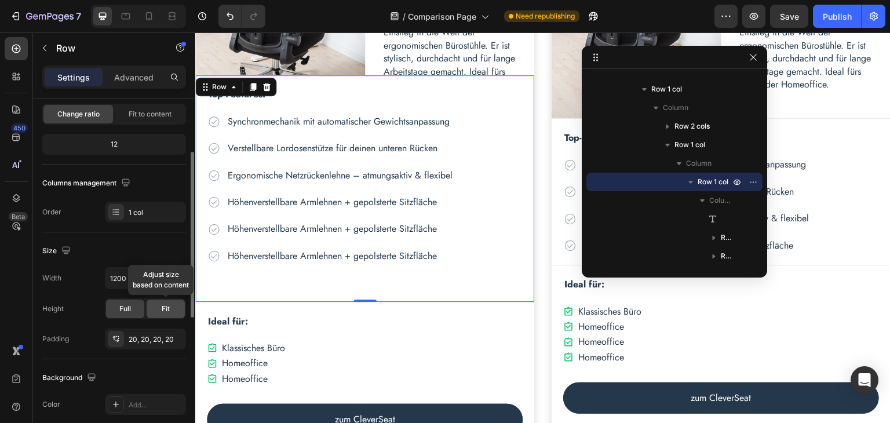
click at [169, 308] on span "Fit" at bounding box center [166, 309] width 8 height 10
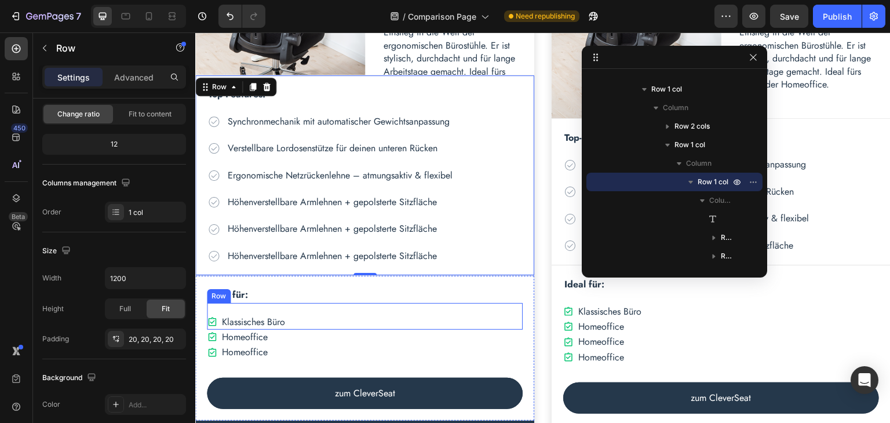
scroll to position [2280, 0]
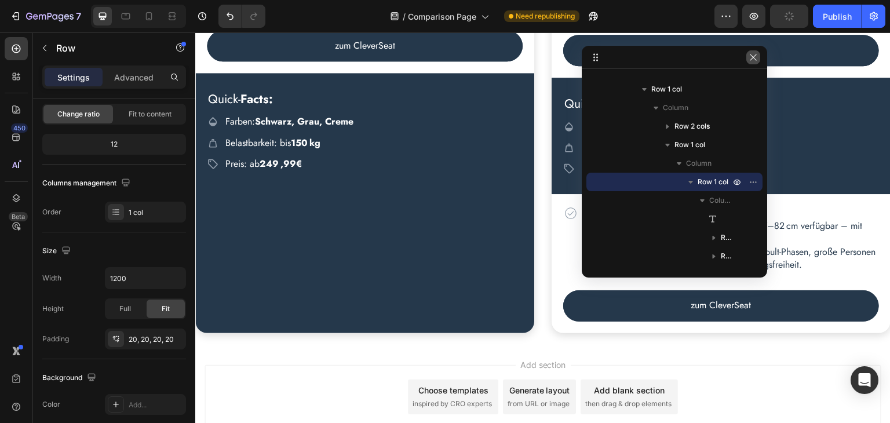
click at [751, 54] on icon "button" at bounding box center [752, 57] width 9 height 9
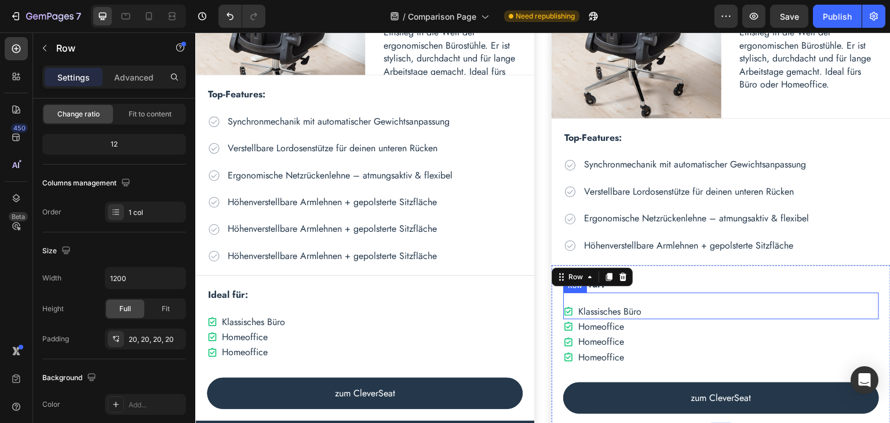
click at [831, 308] on div "Icon Klassisches Büro Text Block Row" at bounding box center [721, 306] width 316 height 27
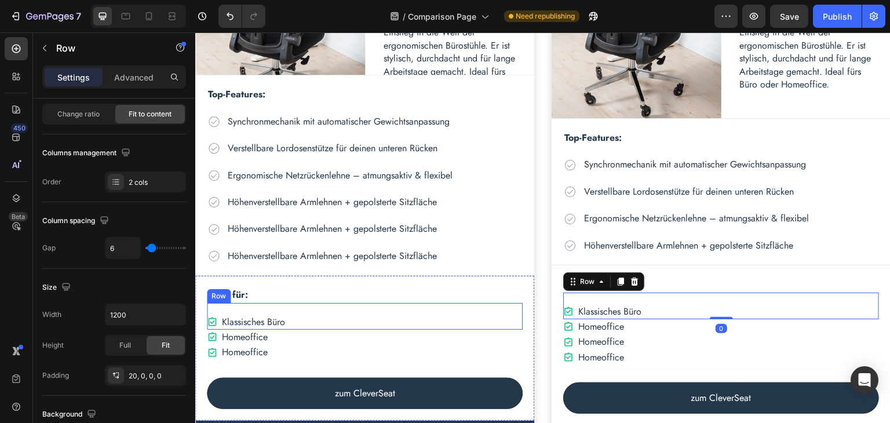
scroll to position [2361, 0]
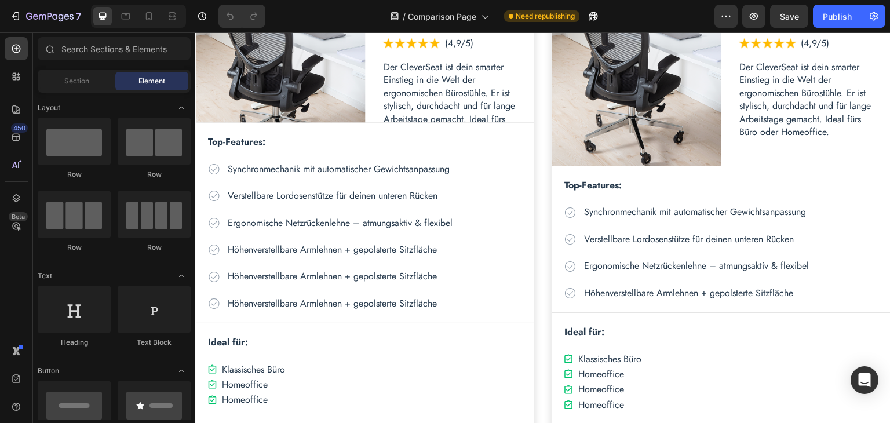
scroll to position [1796, 0]
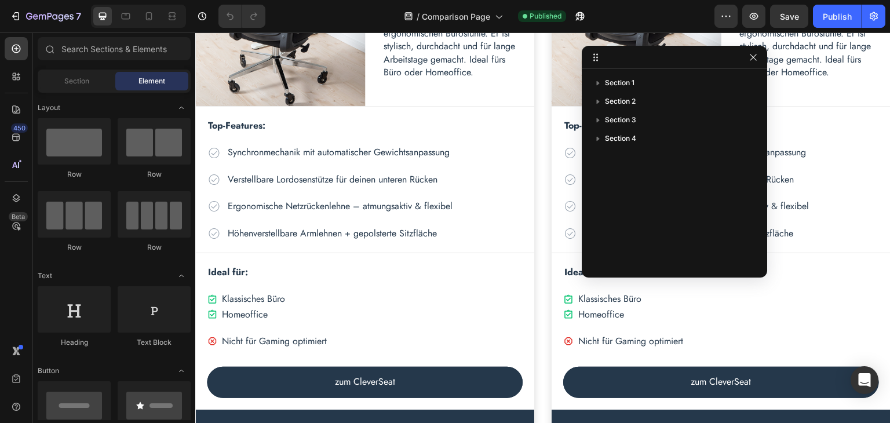
scroll to position [637, 0]
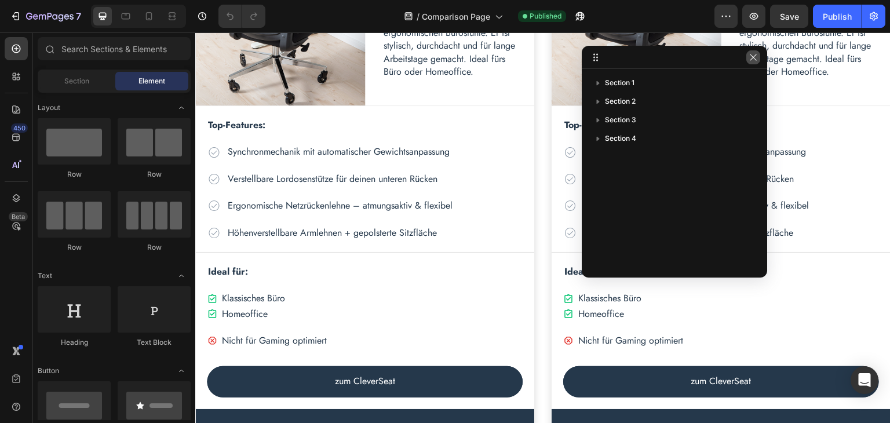
drag, startPoint x: 748, startPoint y: 57, endPoint x: 553, endPoint y: 25, distance: 197.9
click at [748, 57] on icon "button" at bounding box center [752, 57] width 9 height 9
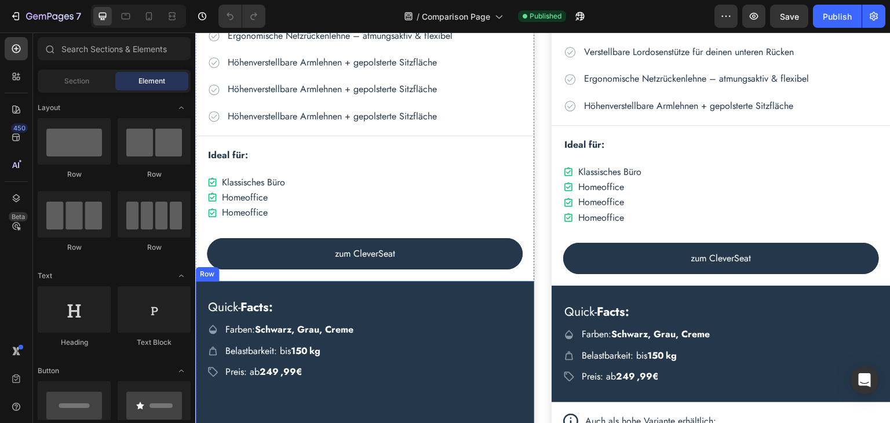
scroll to position [2304, 0]
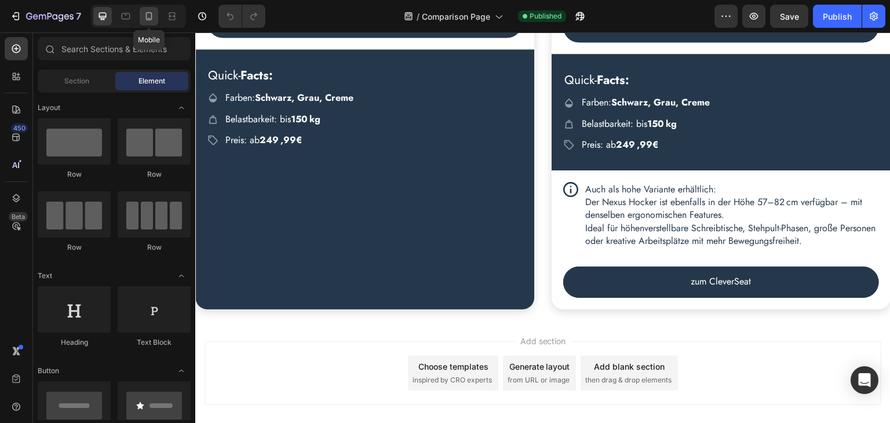
click at [147, 19] on icon at bounding box center [149, 16] width 6 height 8
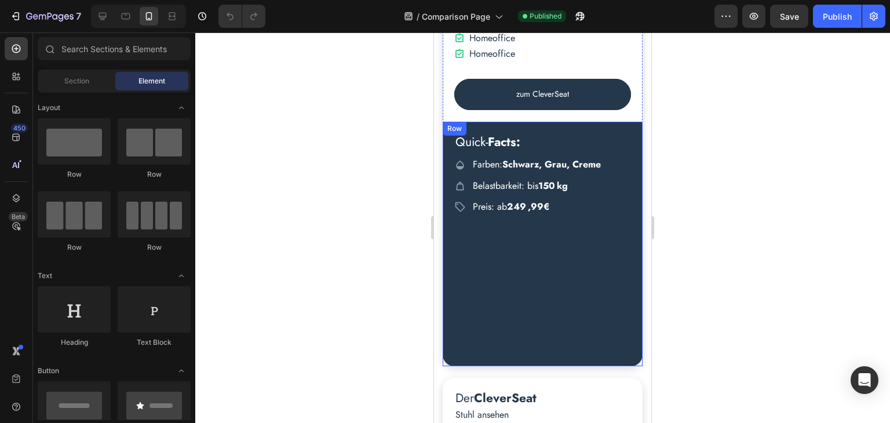
scroll to position [3607, 0]
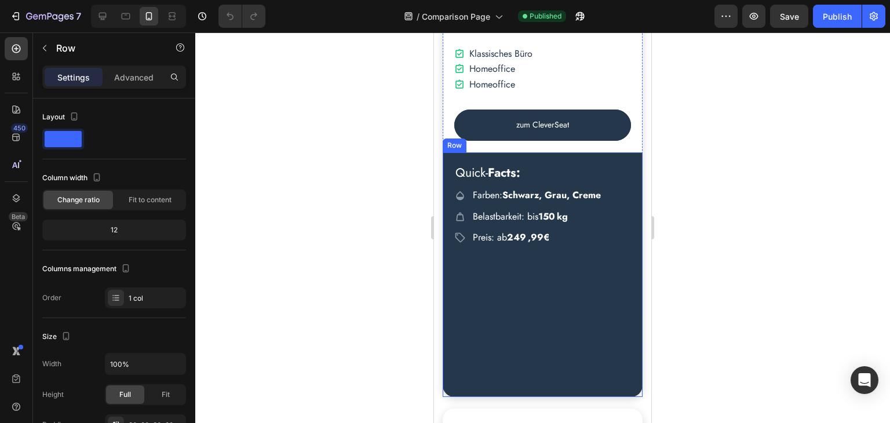
click at [571, 293] on div "Quick- Facts: Heading Icon Farben: Schwarz, Grau, Creme Text Block Row Icon Bel…" at bounding box center [542, 271] width 177 height 215
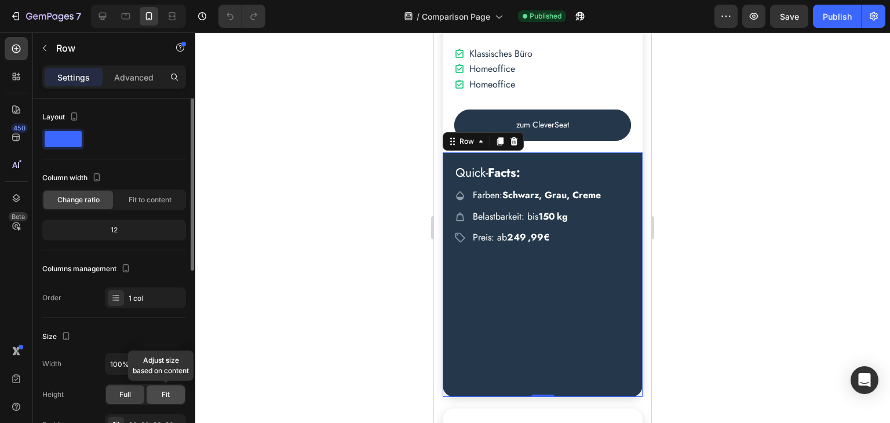
click at [162, 392] on span "Fit" at bounding box center [166, 394] width 8 height 10
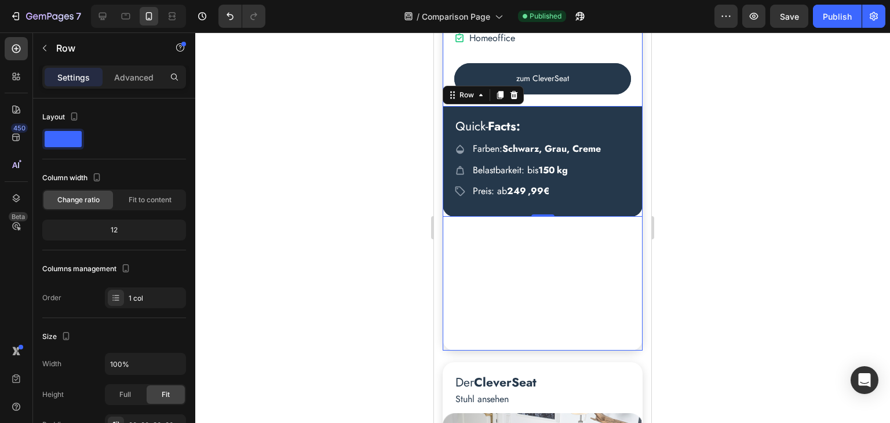
scroll to position [3665, 0]
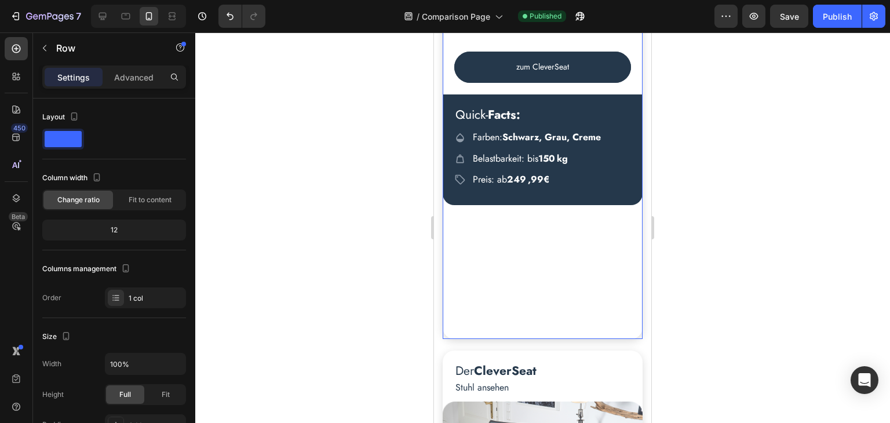
click at [561, 262] on div "Top-Features: Text Block Icon Synchronmechanik mit automatischer Gewichtsanpass…" at bounding box center [543, 7] width 200 height 661
click at [164, 387] on div "Fit" at bounding box center [166, 394] width 38 height 19
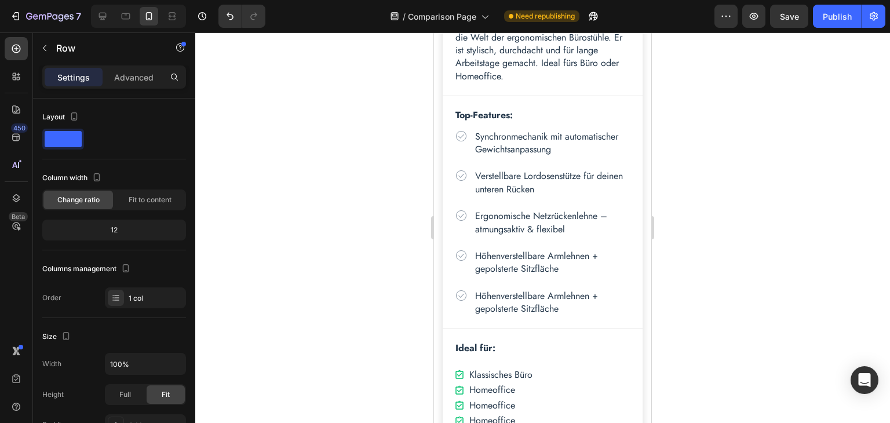
scroll to position [2448, 0]
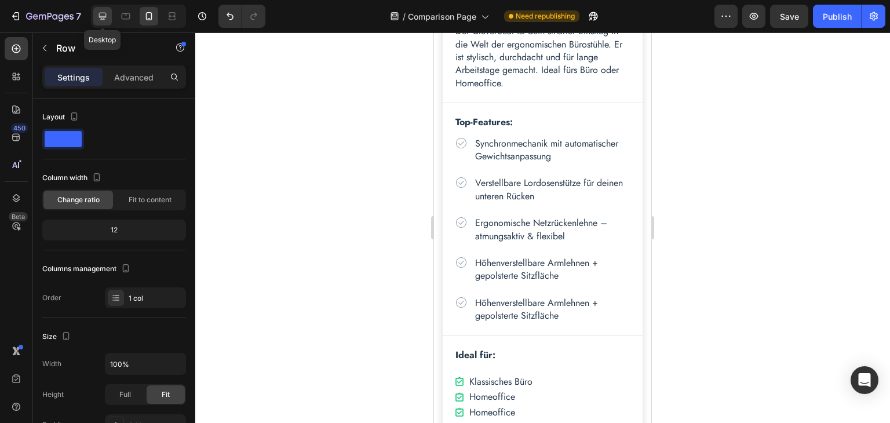
click at [104, 14] on icon at bounding box center [103, 16] width 12 height 12
type input "1200"
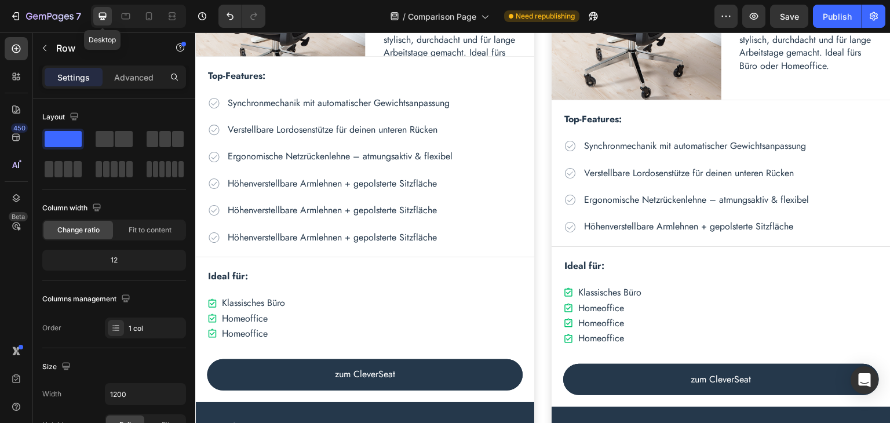
scroll to position [1953, 0]
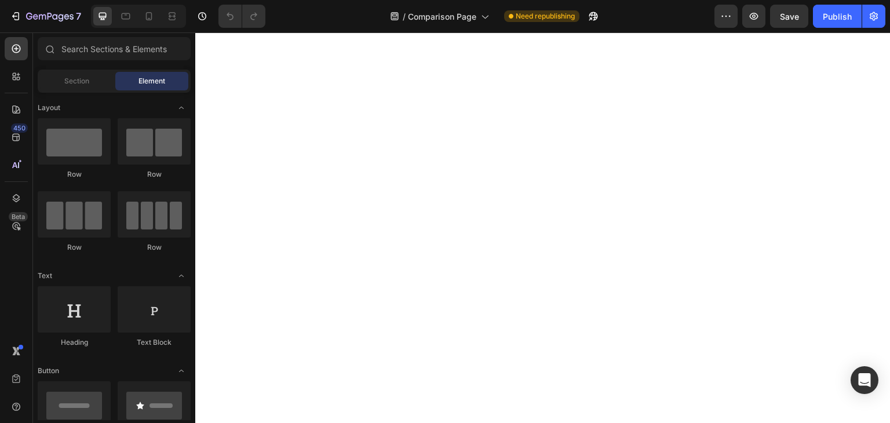
scroll to position [1029, 0]
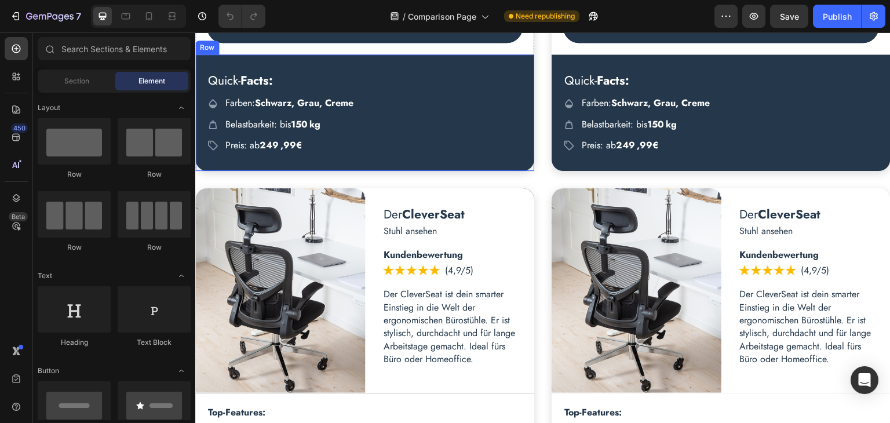
scroll to position [1680, 0]
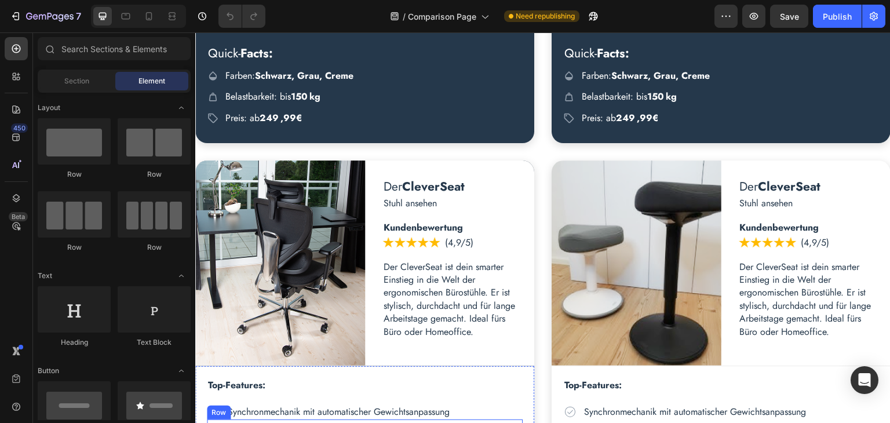
scroll to position [1448, 0]
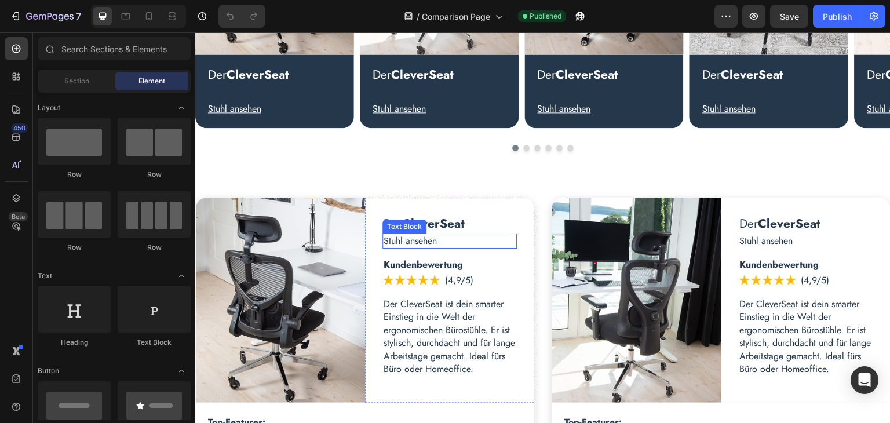
scroll to position [630, 0]
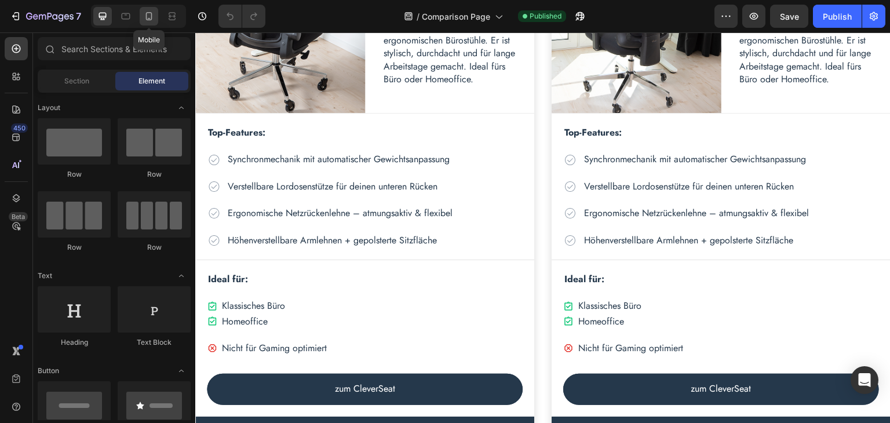
click at [149, 18] on icon at bounding box center [149, 18] width 3 height 1
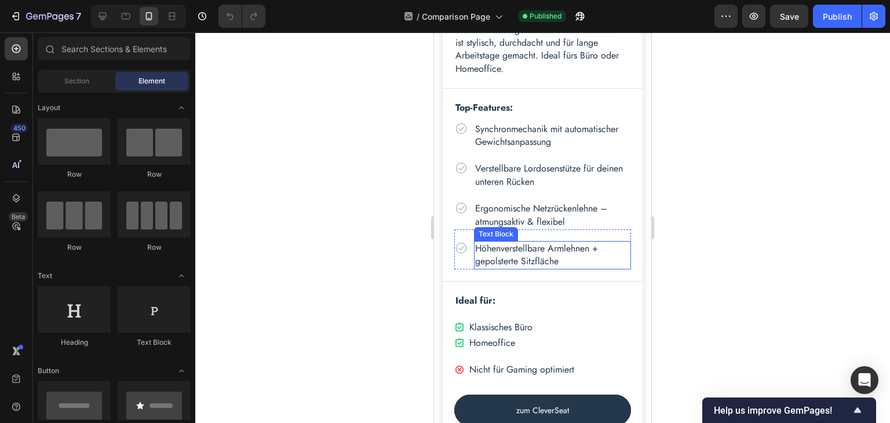
scroll to position [1853, 0]
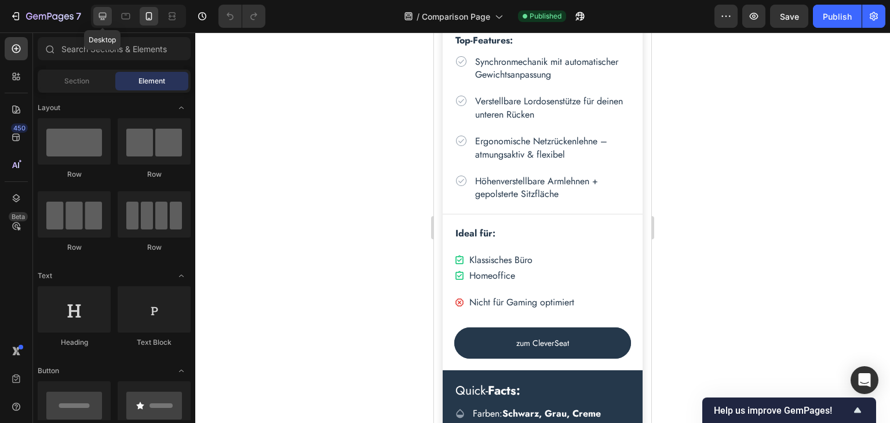
click at [103, 19] on icon at bounding box center [103, 16] width 12 height 12
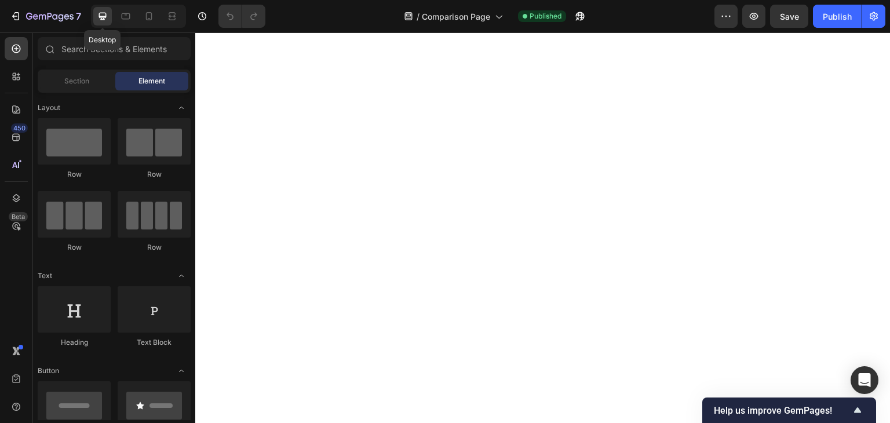
scroll to position [1909, 0]
